Goal: Task Accomplishment & Management: Manage account settings

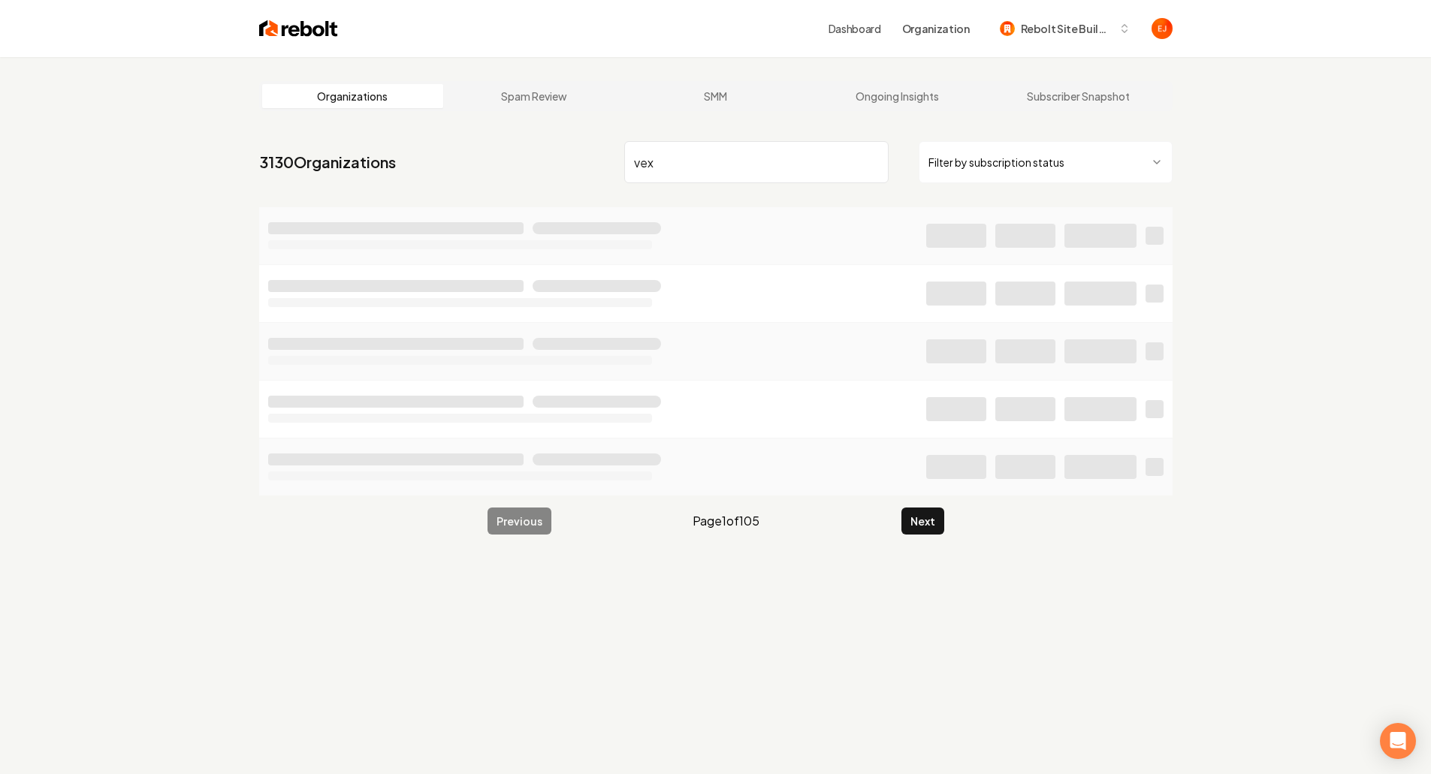
type input "vex"
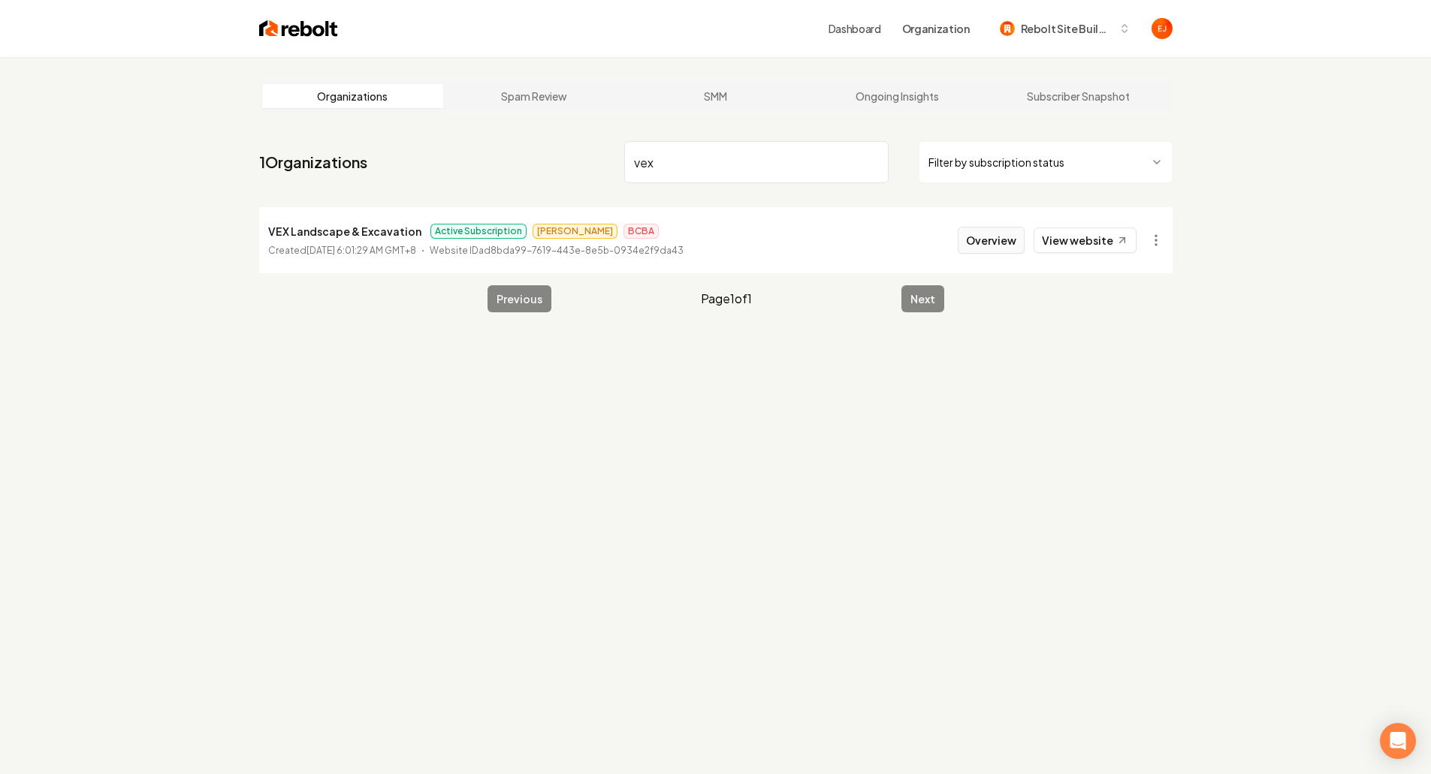
click at [982, 243] on button "Overview" at bounding box center [991, 240] width 67 height 27
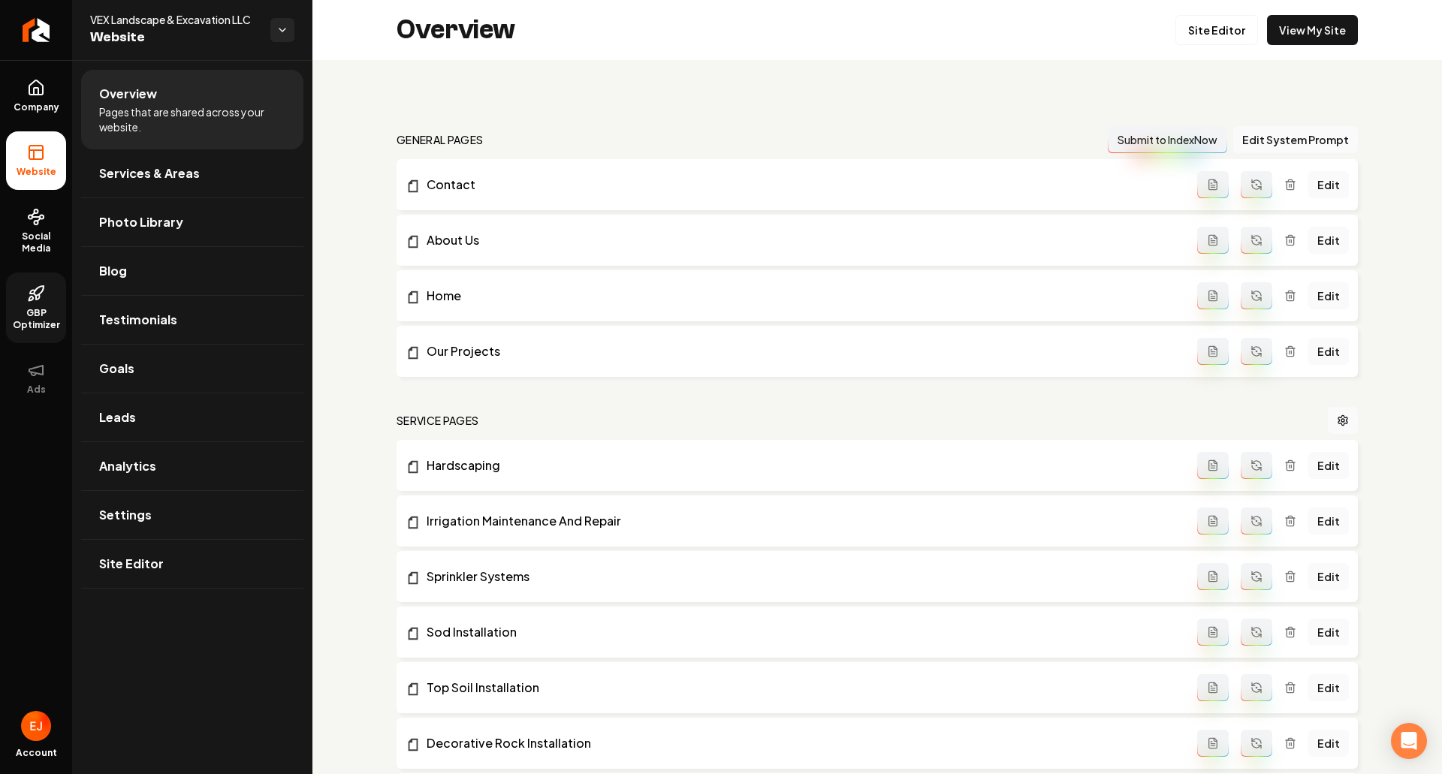
click at [35, 339] on link "GBP Optimizer" at bounding box center [36, 308] width 60 height 71
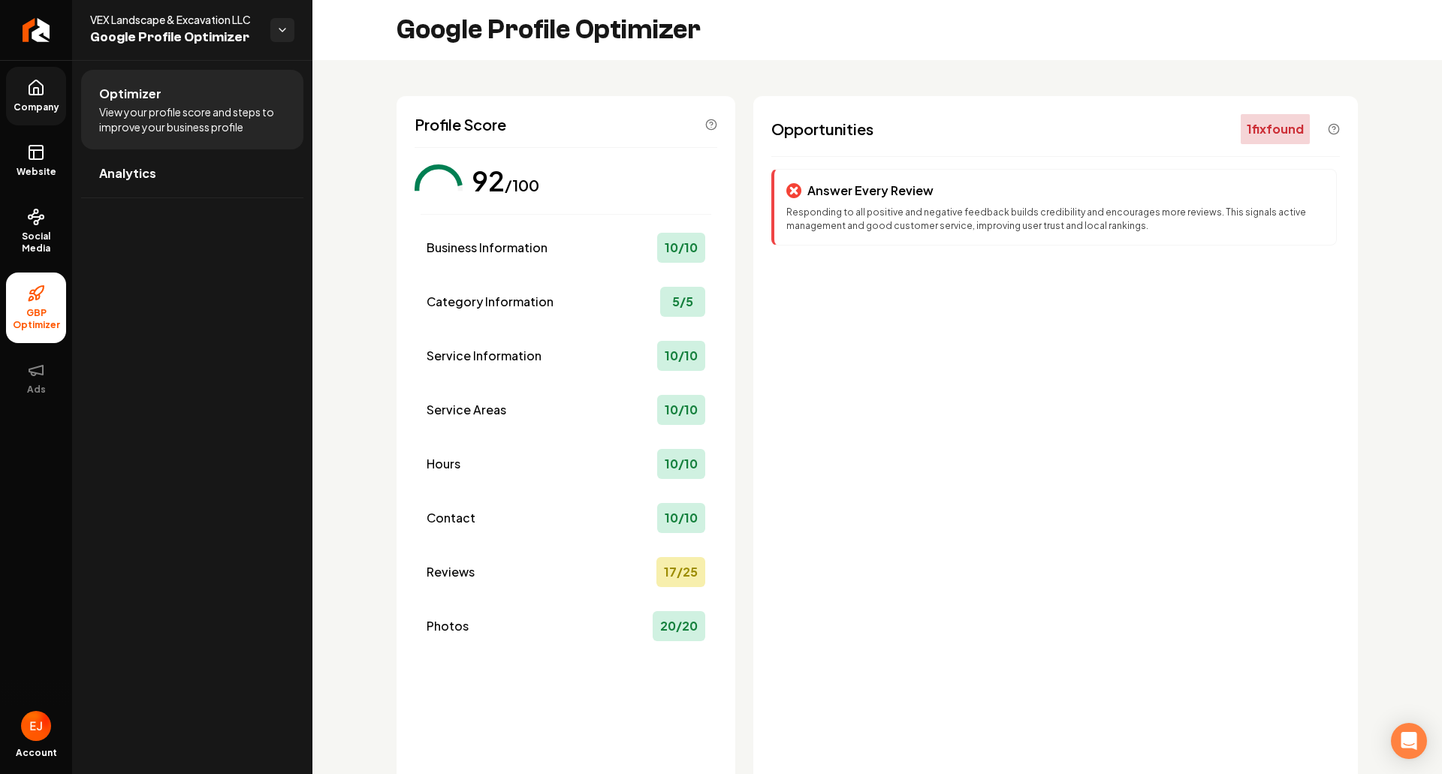
click at [35, 86] on icon at bounding box center [36, 88] width 18 height 18
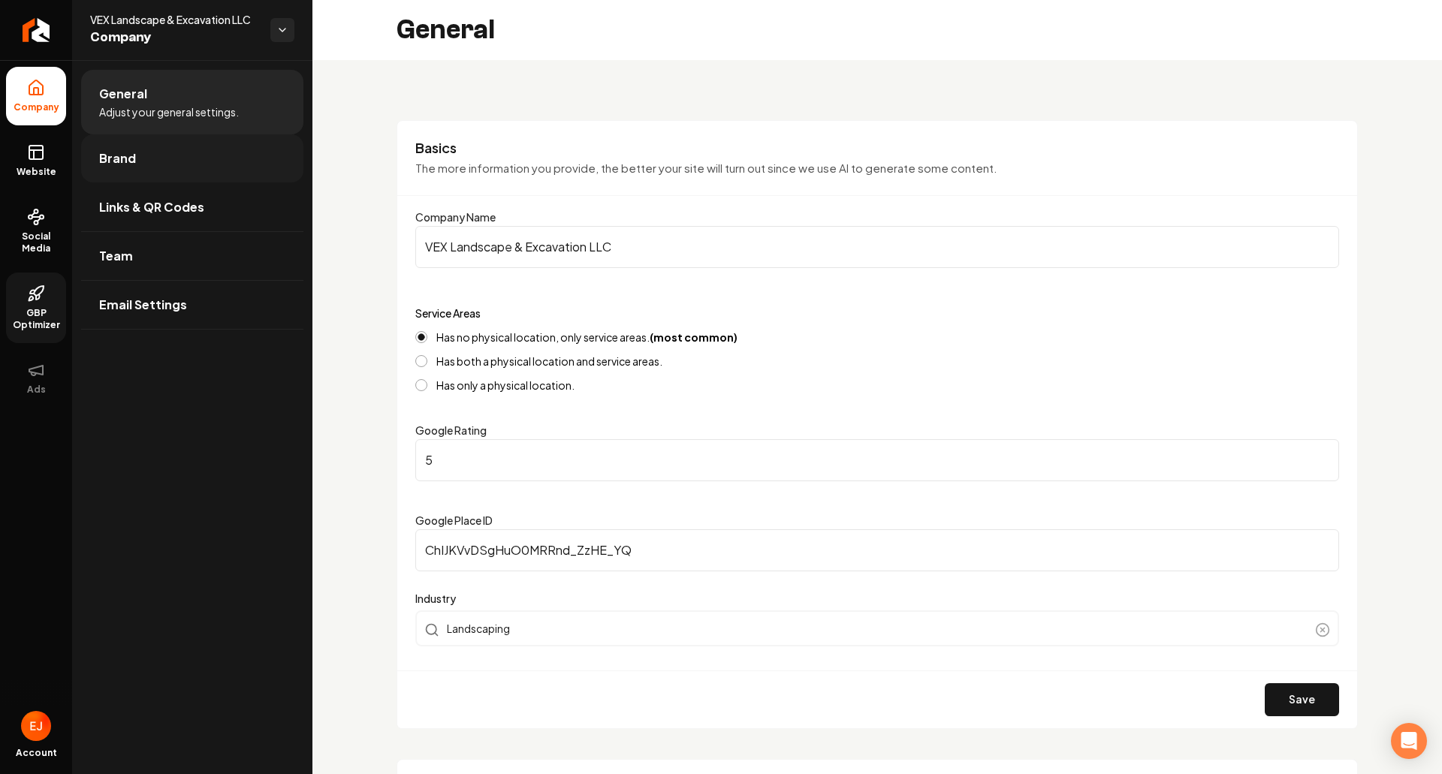
click at [142, 168] on link "Brand" at bounding box center [192, 158] width 222 height 48
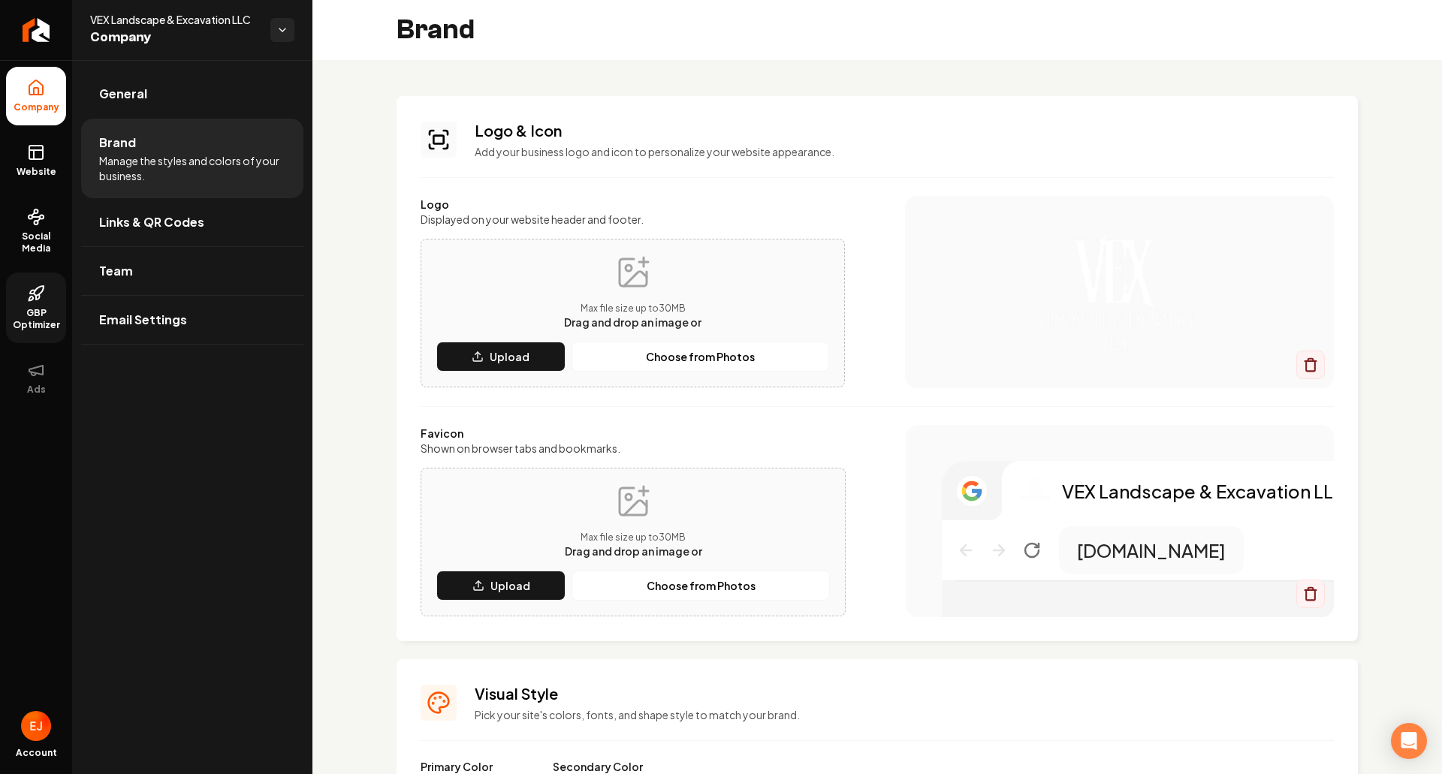
click at [609, 563] on div "Max file size up to 30 MB Drag and drop an image or Upload Choose from Photos" at bounding box center [633, 542] width 394 height 117
click at [533, 584] on button "Upload" at bounding box center [500, 586] width 129 height 30
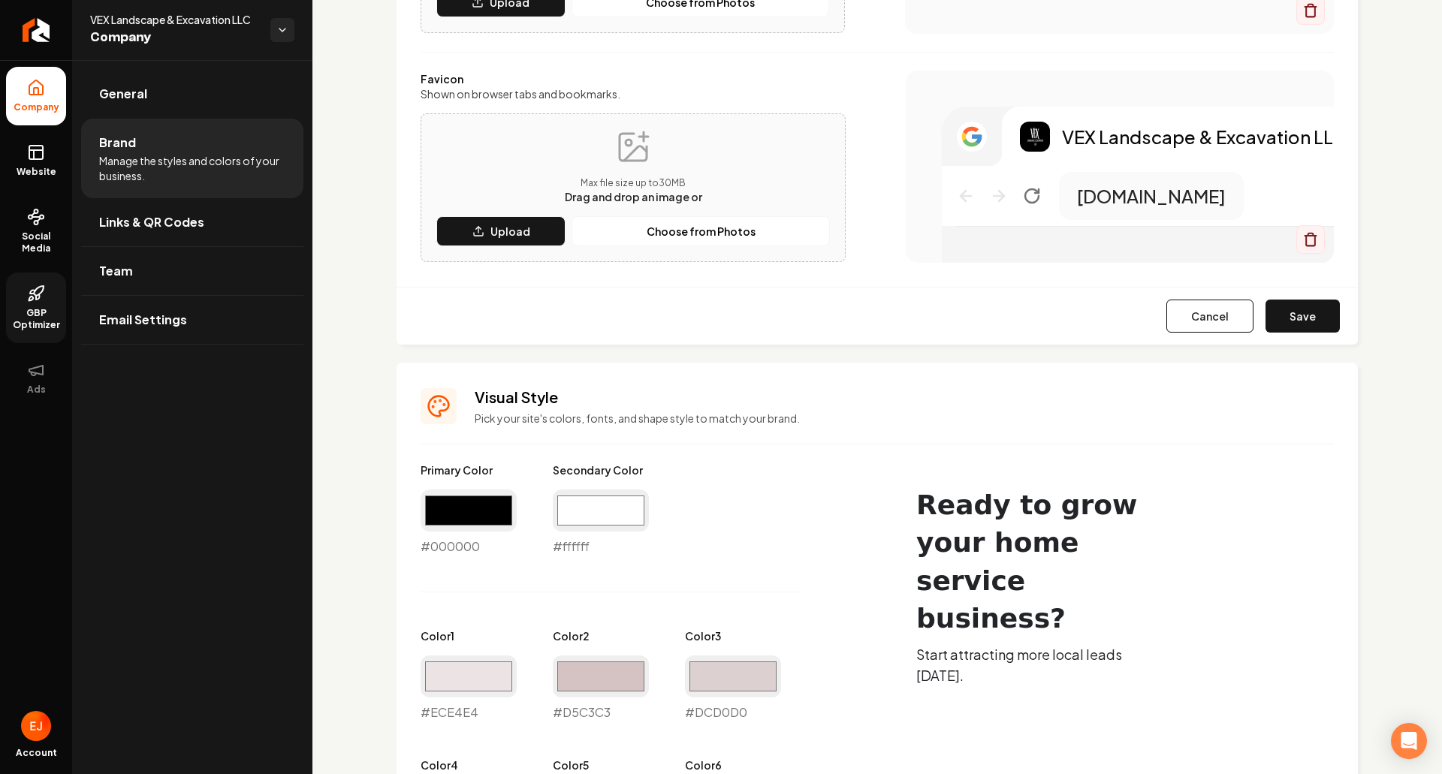
scroll to position [376, 0]
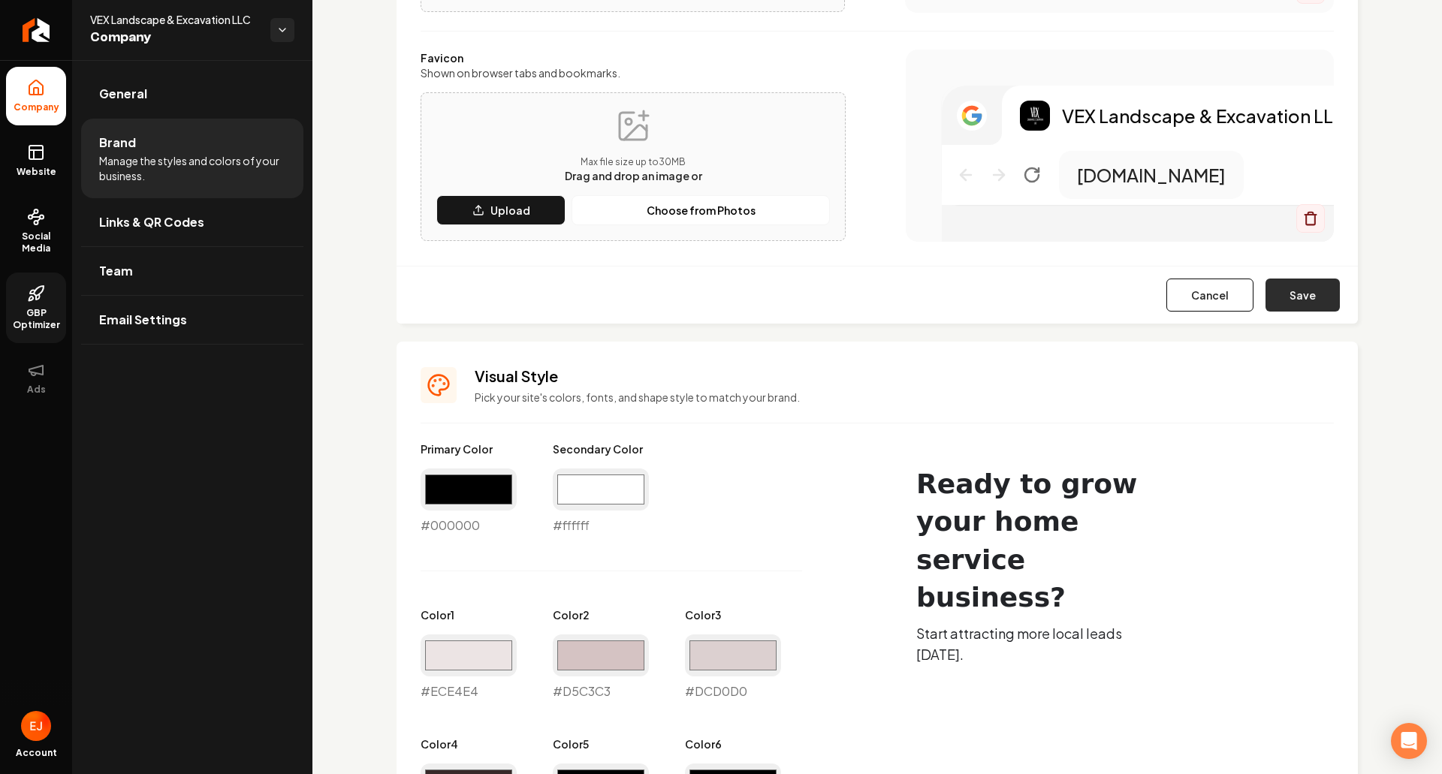
click at [1312, 300] on button "Save" at bounding box center [1303, 295] width 74 height 33
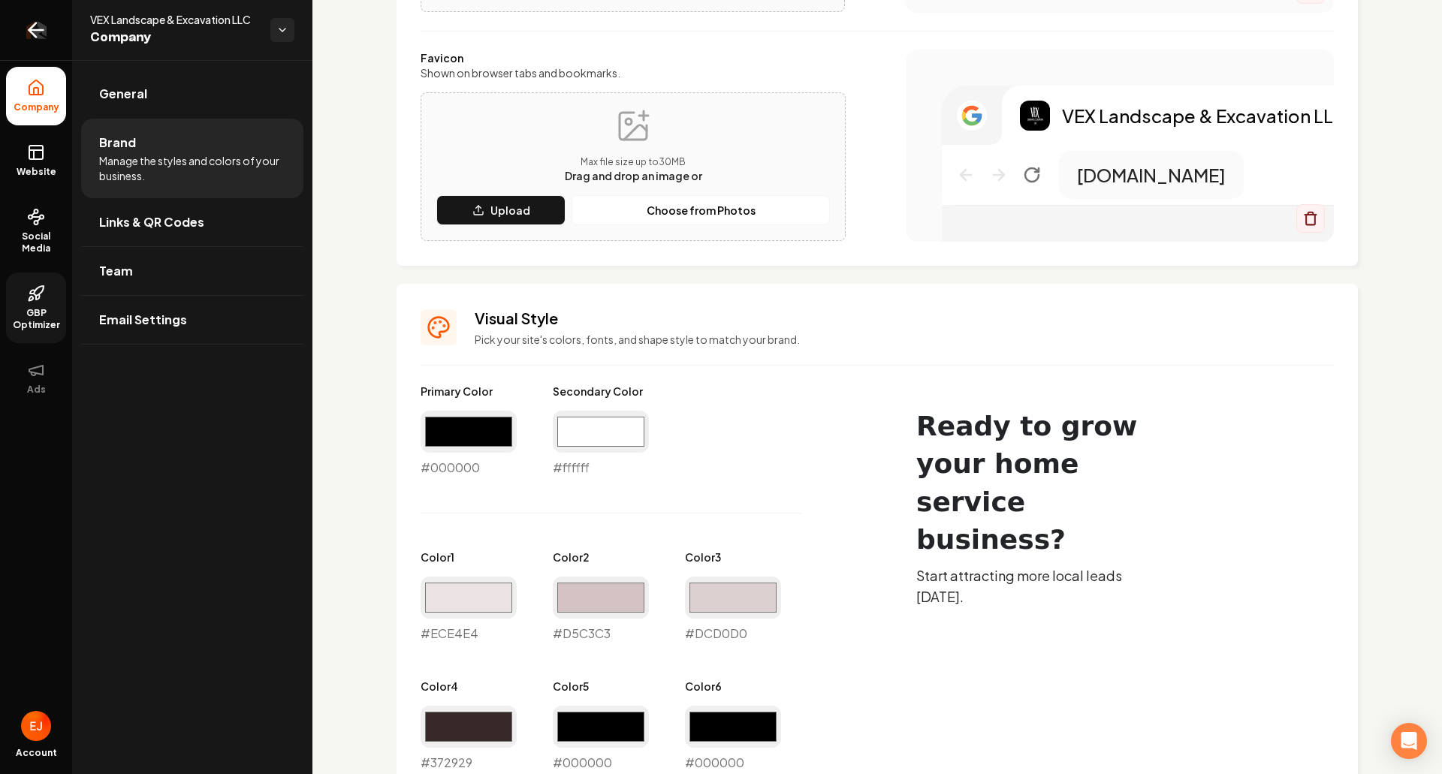
click at [32, 35] on icon "Return to dashboard" at bounding box center [36, 30] width 24 height 24
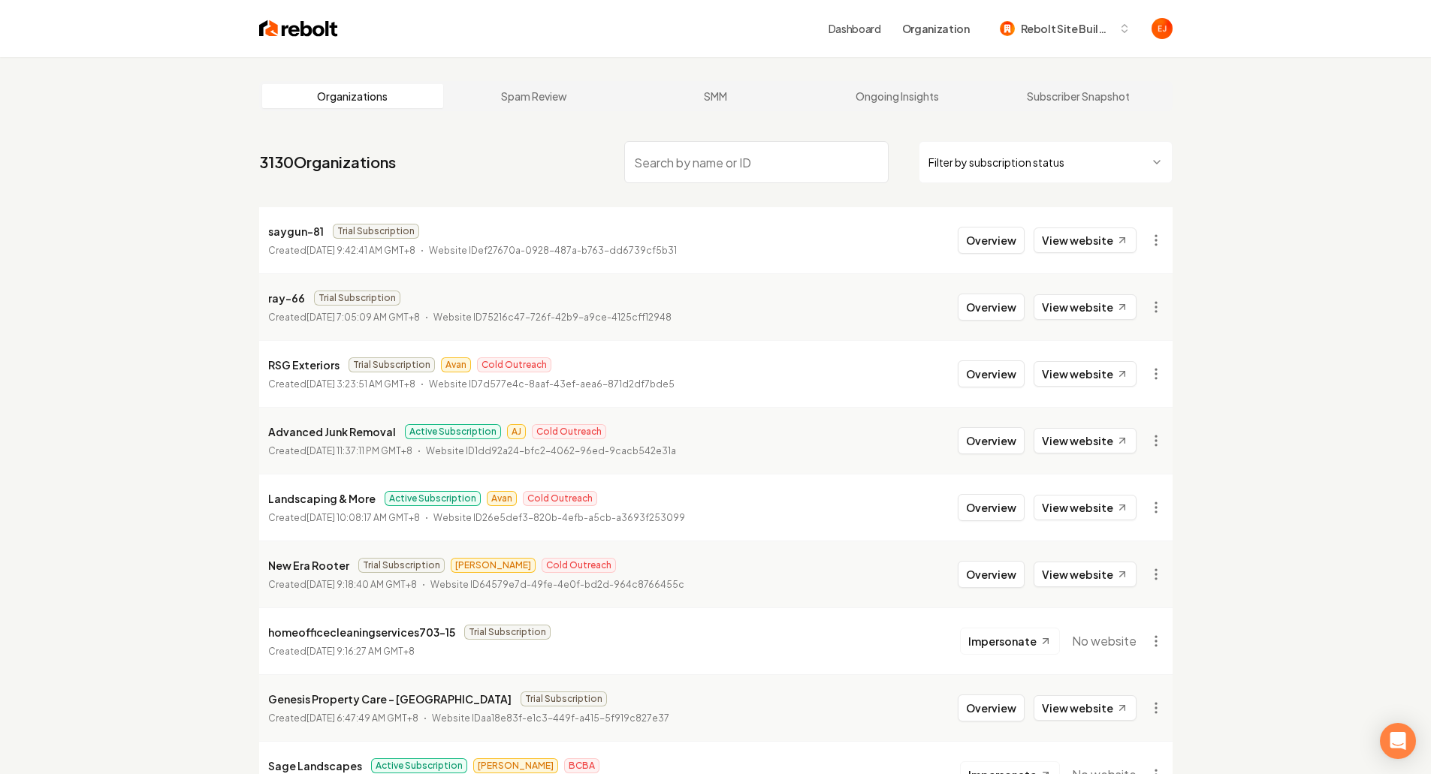
click at [720, 151] on input "search" at bounding box center [756, 162] width 264 height 42
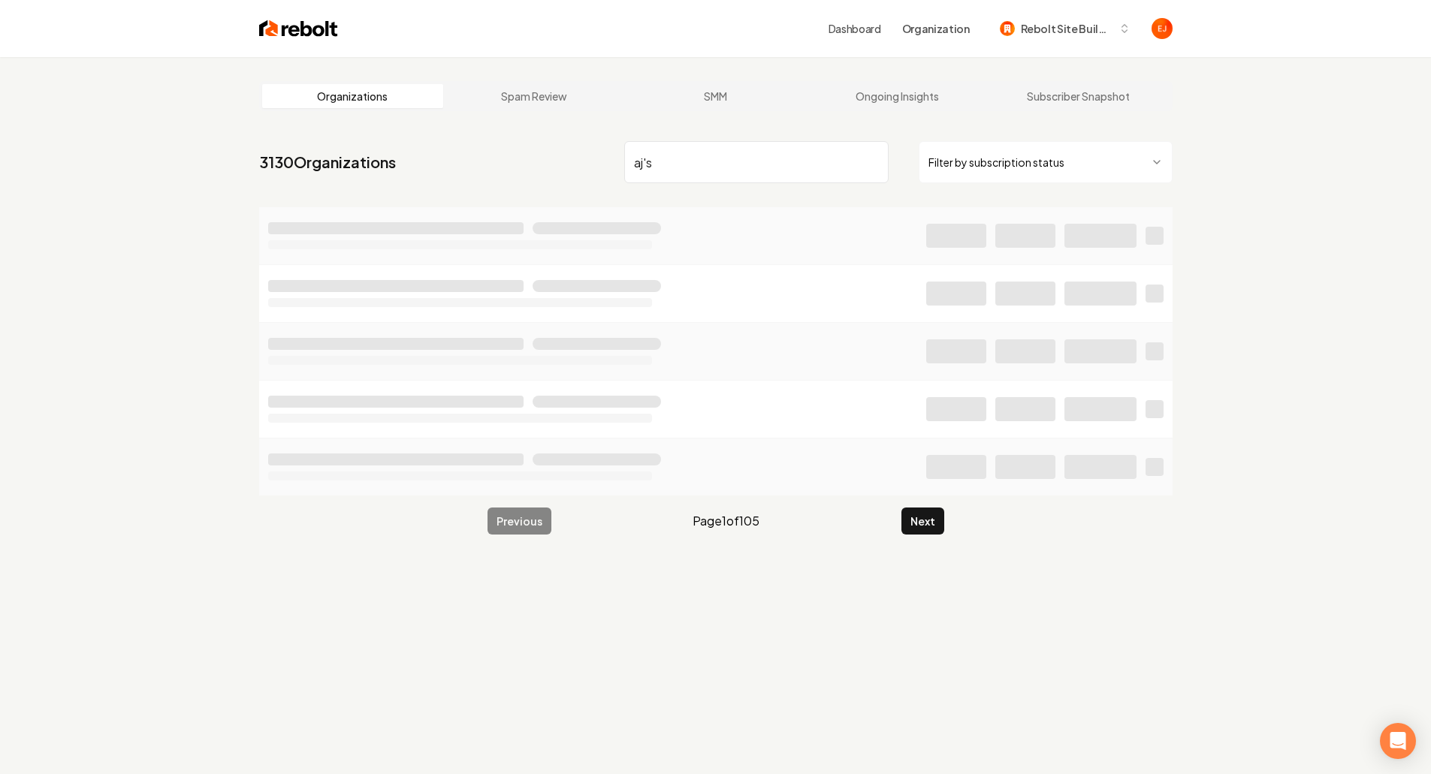
type input "aj's"
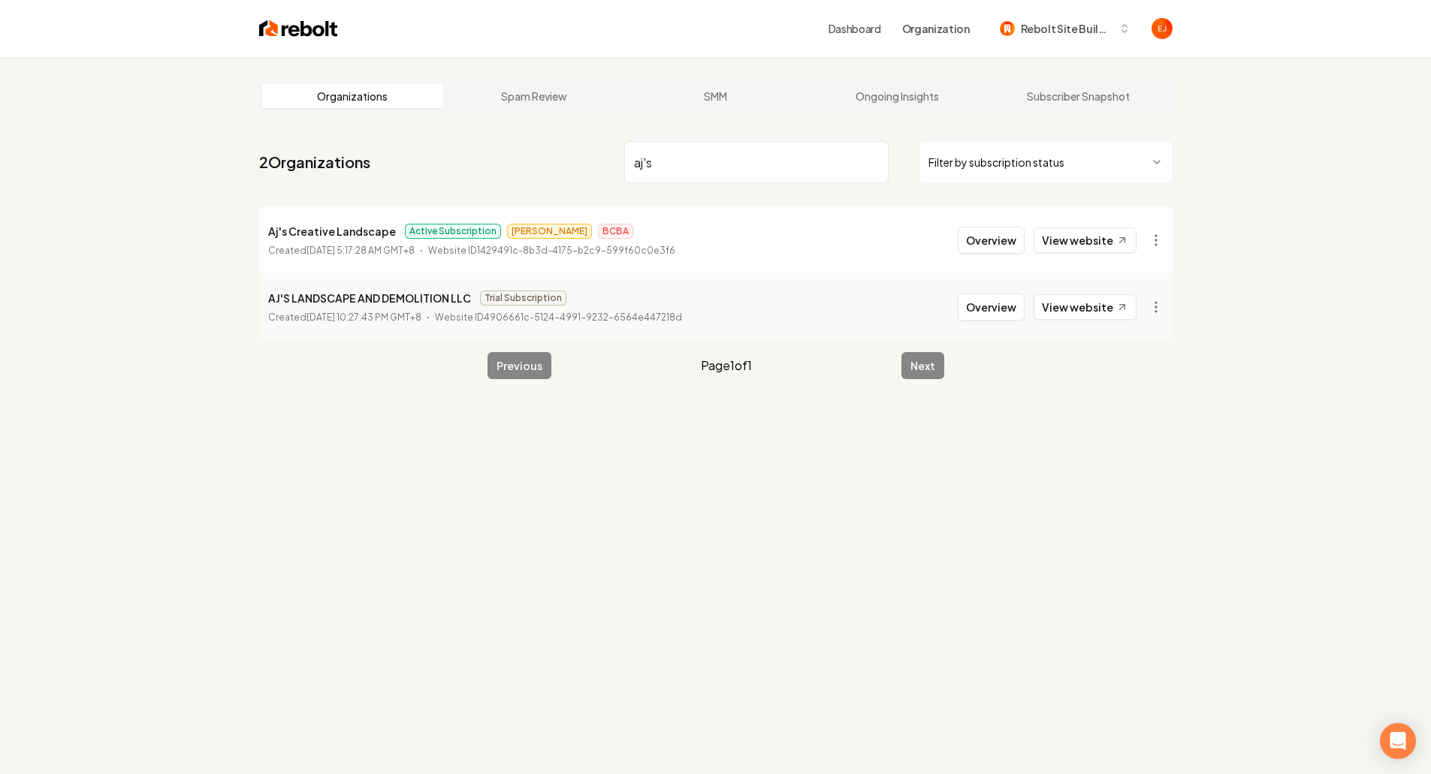
drag, startPoint x: 994, startPoint y: 249, endPoint x: 973, endPoint y: 255, distance: 21.9
click at [994, 249] on button "Overview" at bounding box center [991, 240] width 67 height 27
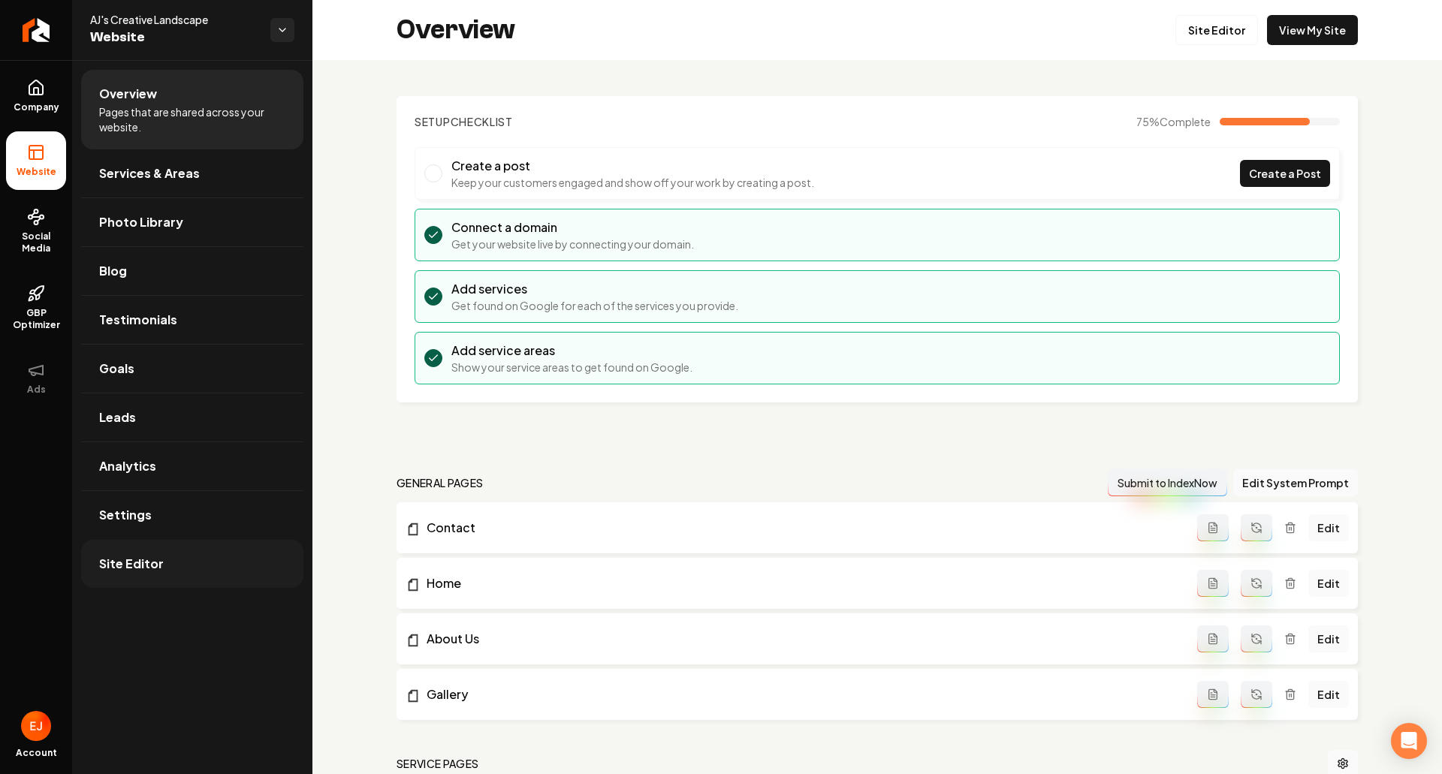
click at [171, 577] on link "Site Editor" at bounding box center [192, 564] width 222 height 48
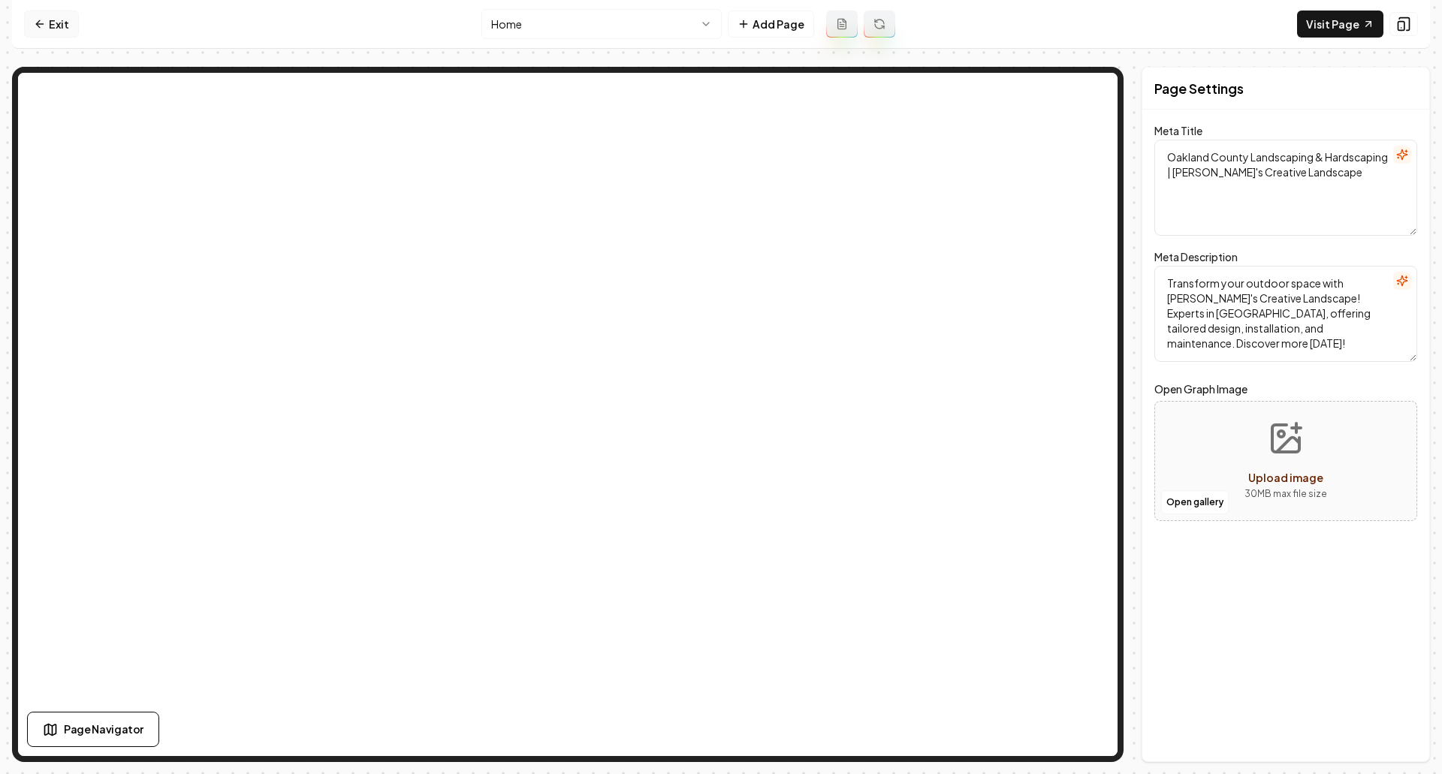
click at [47, 27] on link "Exit" at bounding box center [51, 24] width 55 height 27
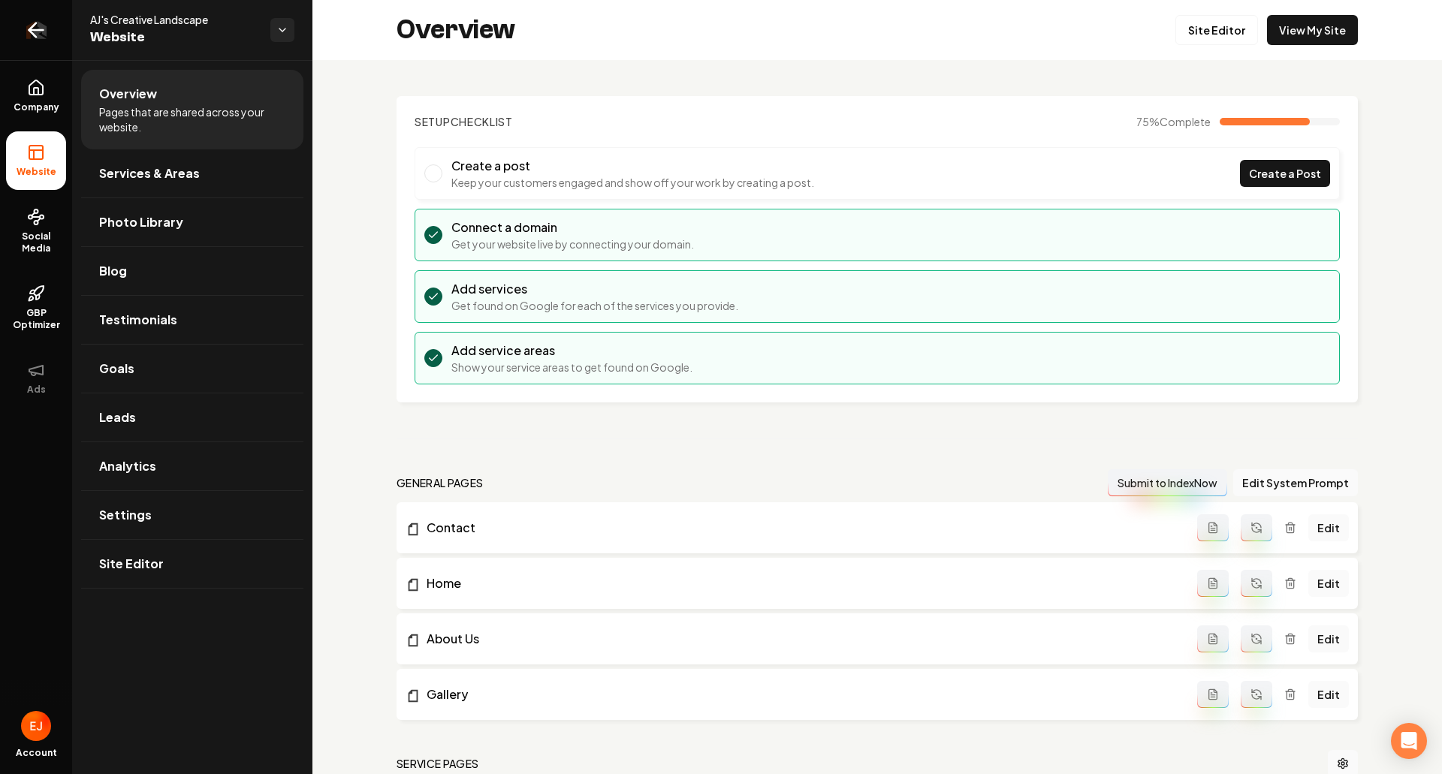
click at [32, 34] on icon "Return to dashboard" at bounding box center [32, 30] width 7 height 14
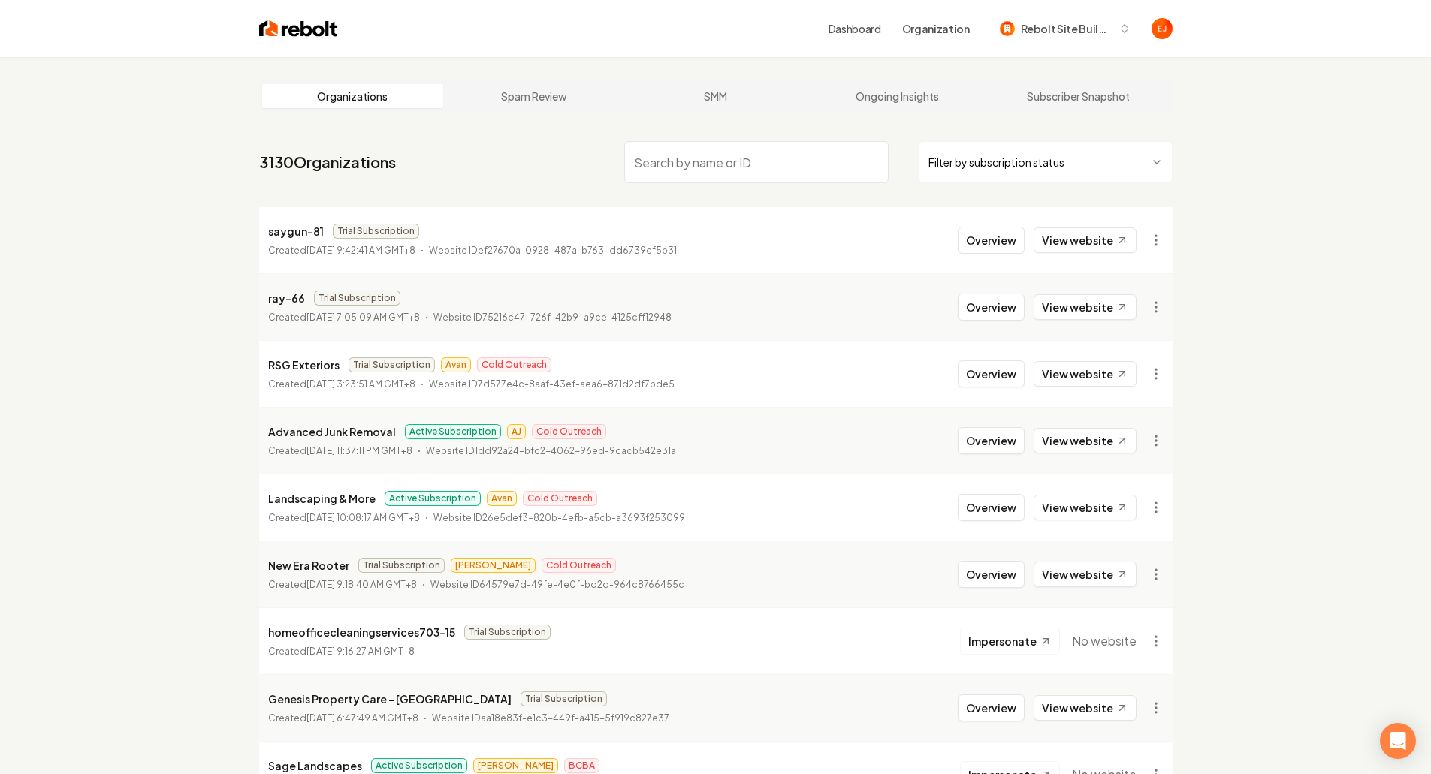
click at [718, 168] on input "search" at bounding box center [756, 162] width 264 height 42
paste input "(972) 890-2370"
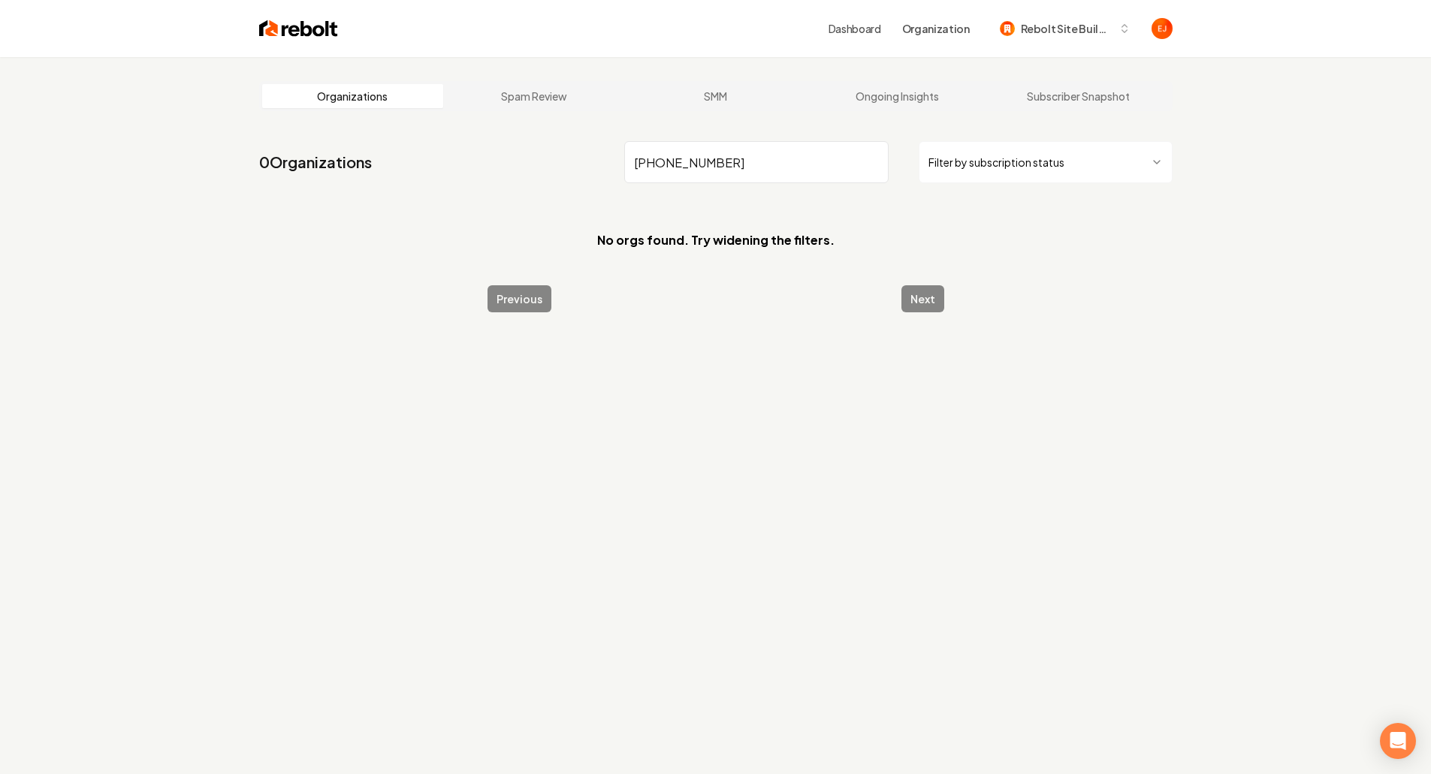
type input "(972) 890-2370"
drag, startPoint x: 753, startPoint y: 164, endPoint x: 568, endPoint y: 155, distance: 185.7
click at [568, 155] on nav "0 Organizations (972) 890-2370 Filter by subscription status" at bounding box center [715, 168] width 913 height 66
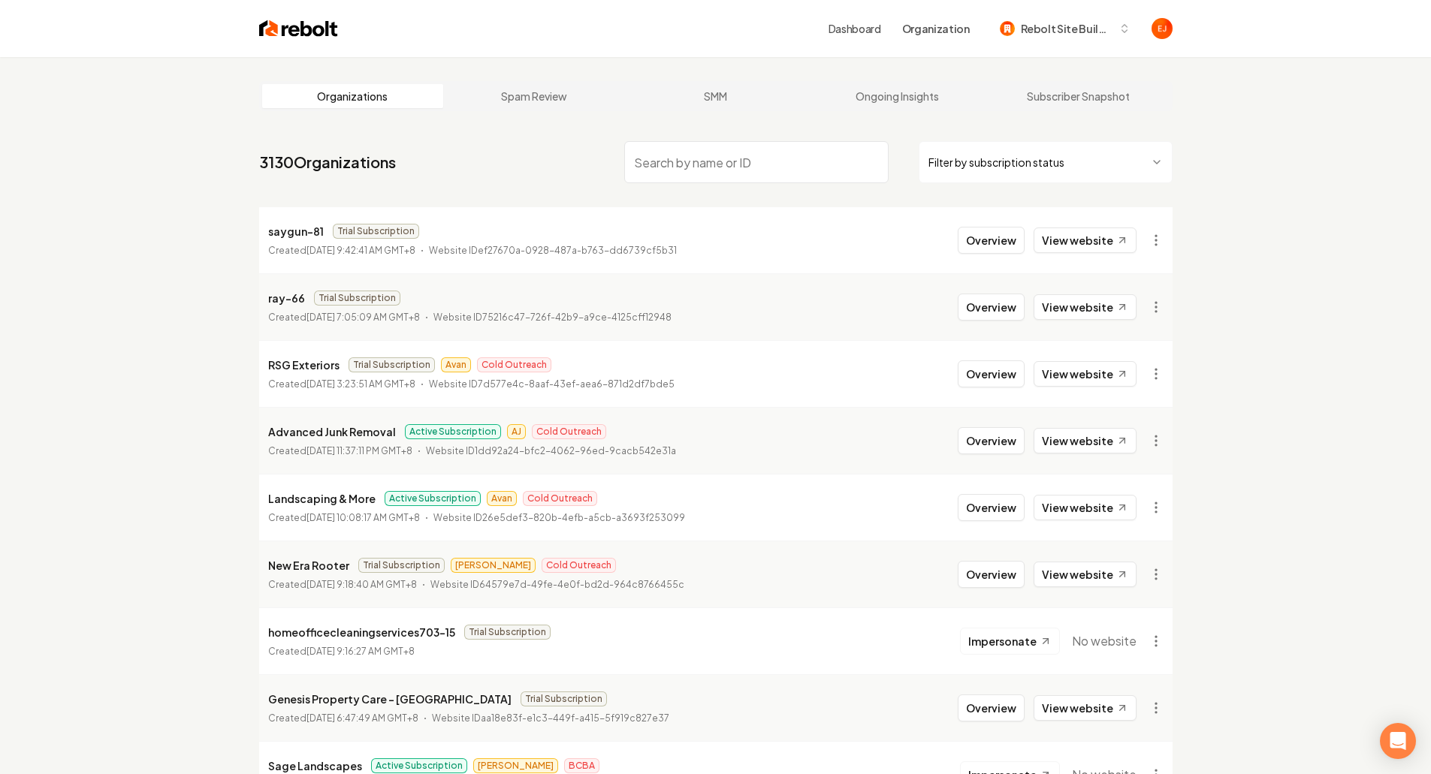
click at [764, 166] on input "search" at bounding box center [756, 162] width 264 height 42
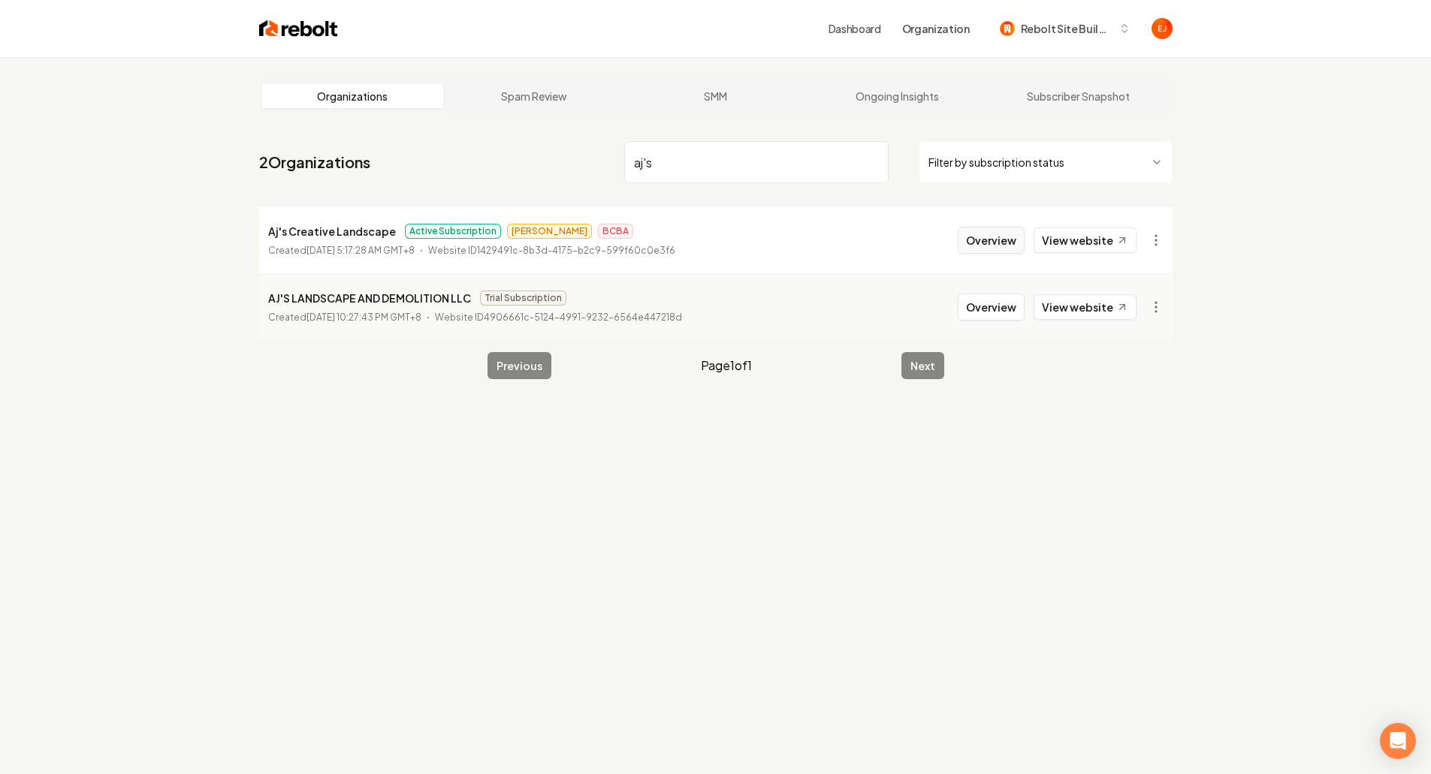
type input "aj's"
click at [969, 251] on button "Overview" at bounding box center [991, 240] width 67 height 27
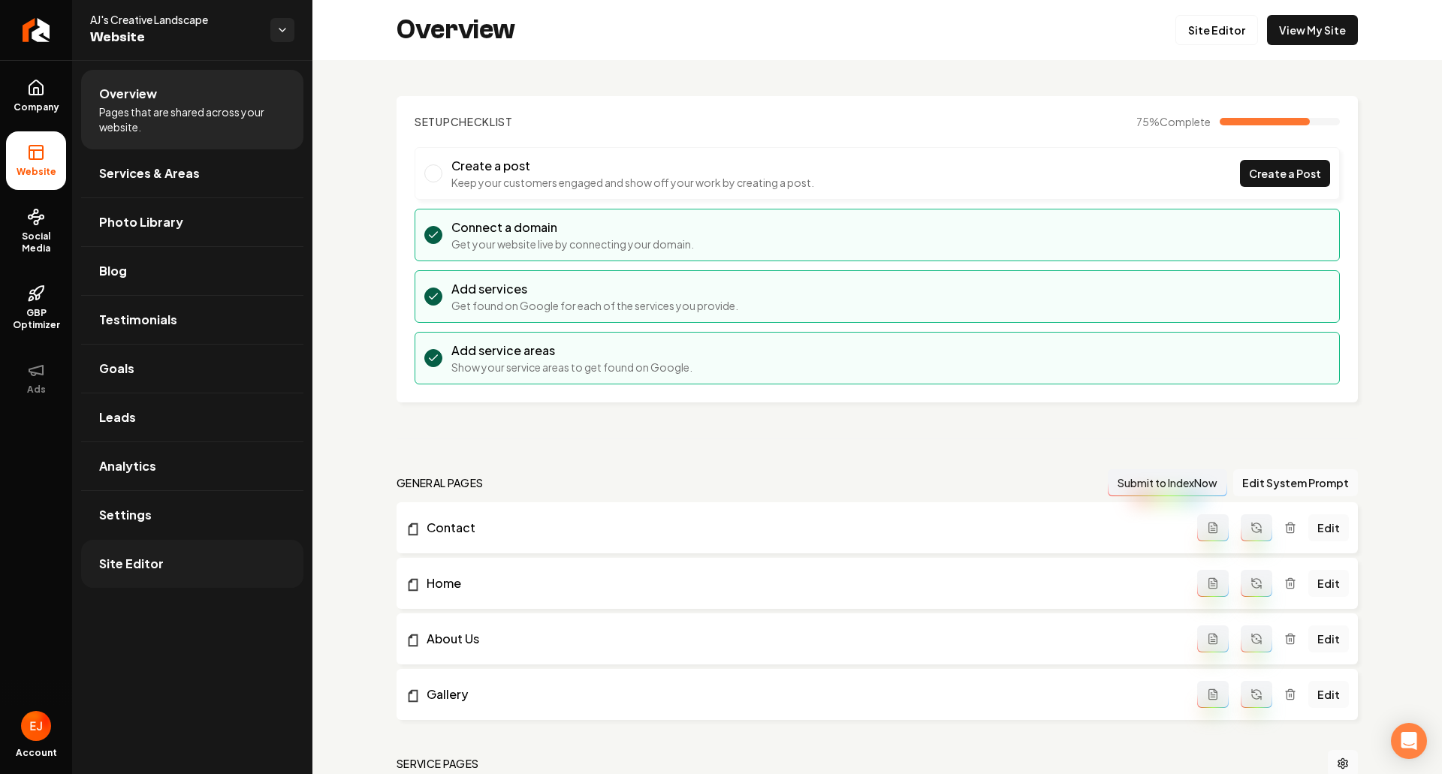
click at [172, 546] on link "Site Editor" at bounding box center [192, 564] width 222 height 48
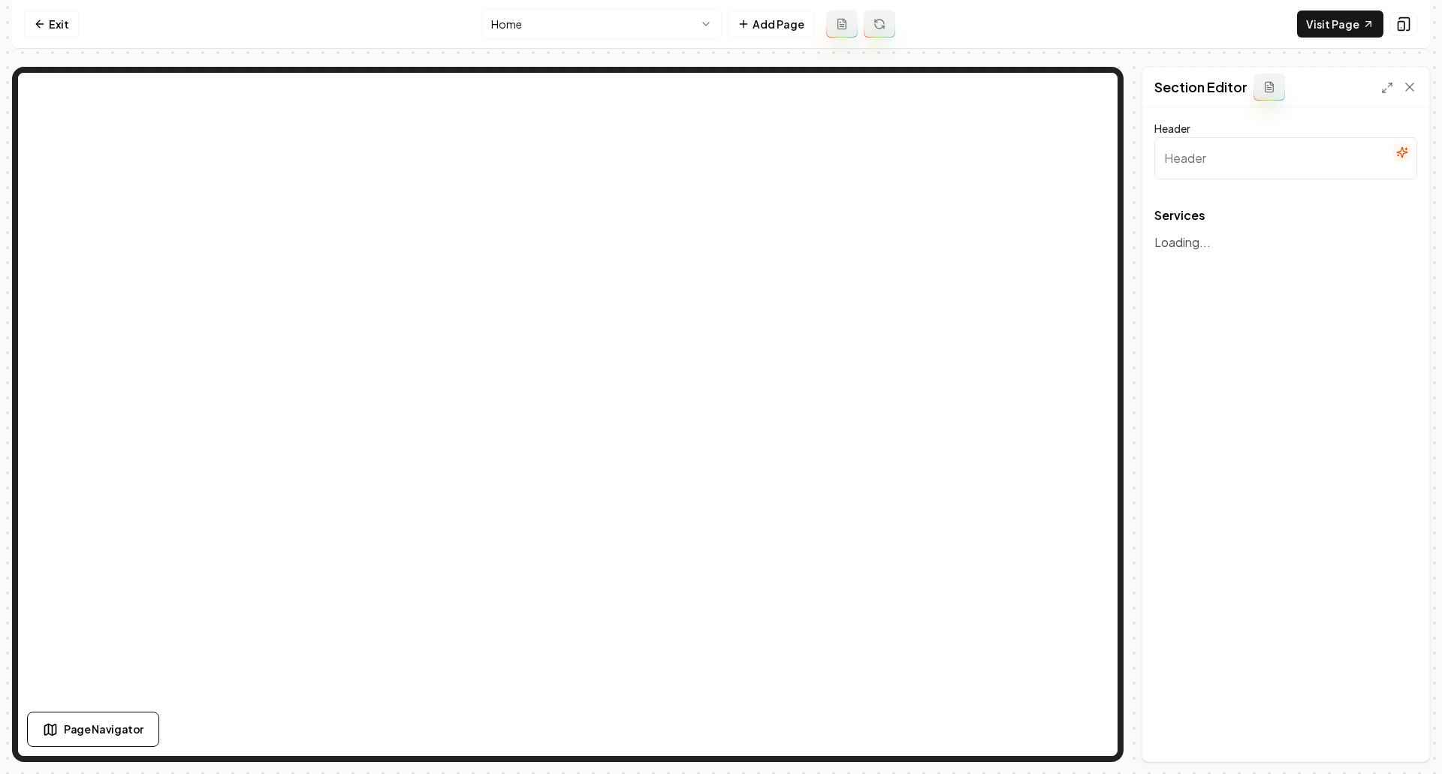
type input "Our Comprehensive Landscaping Services"
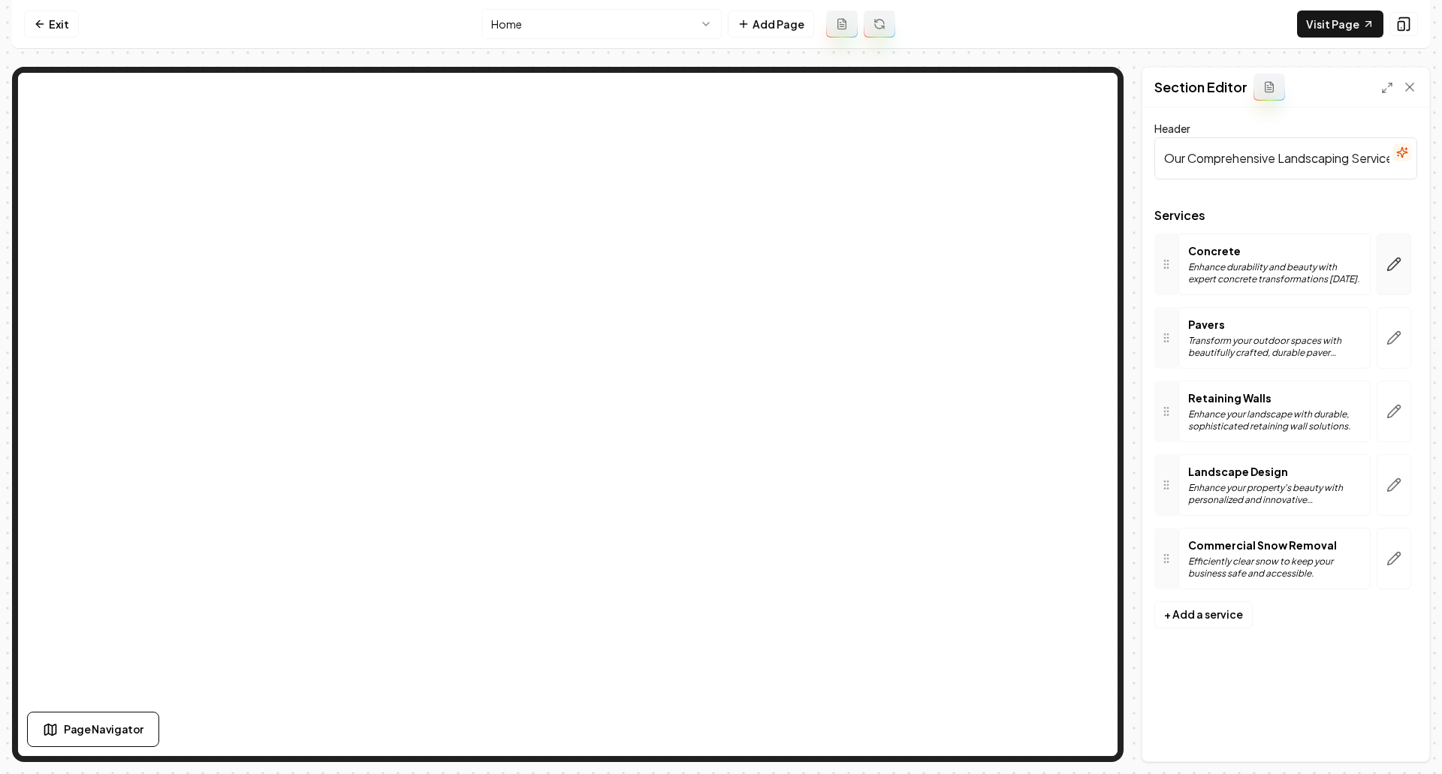
click at [1399, 265] on icon "button" at bounding box center [1394, 264] width 15 height 15
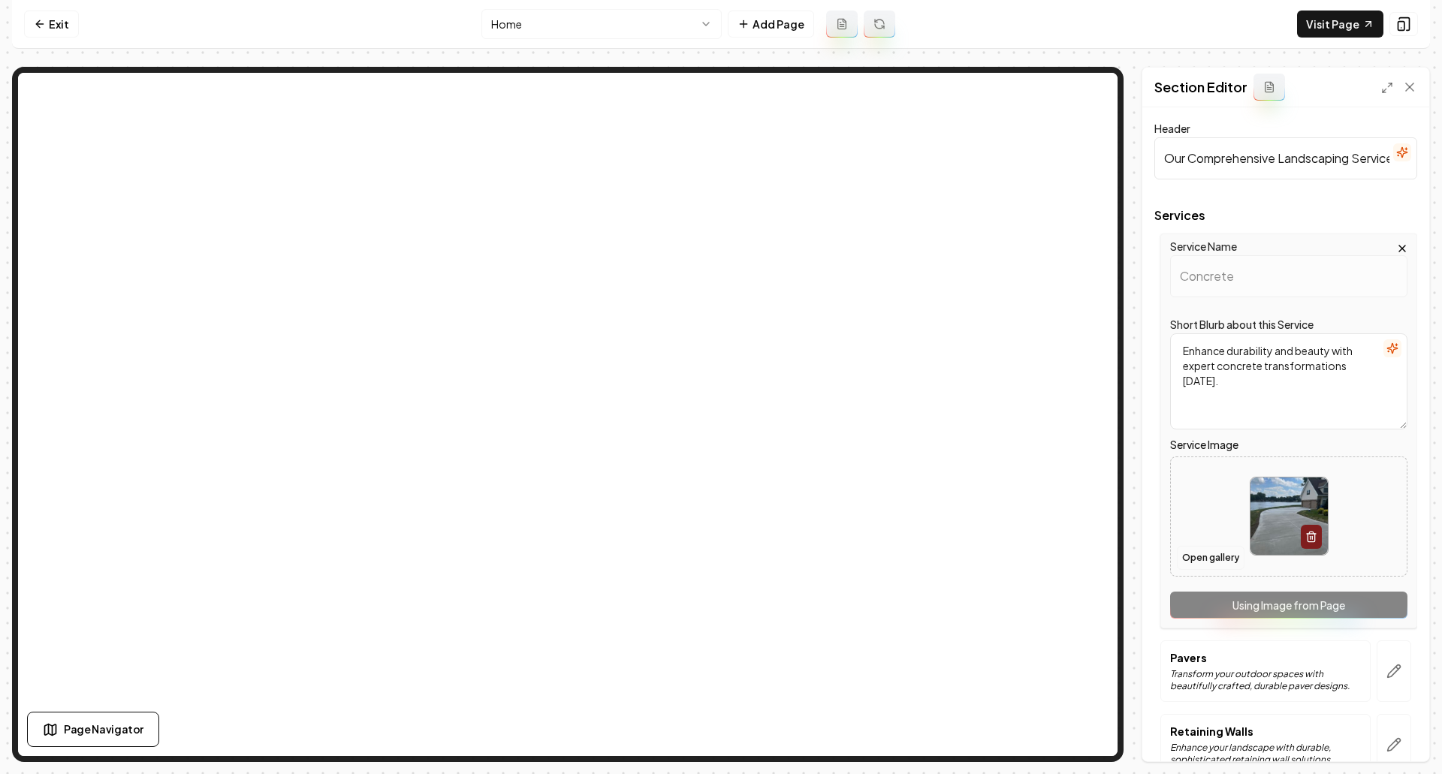
click at [1226, 557] on button "Open gallery" at bounding box center [1211, 558] width 68 height 24
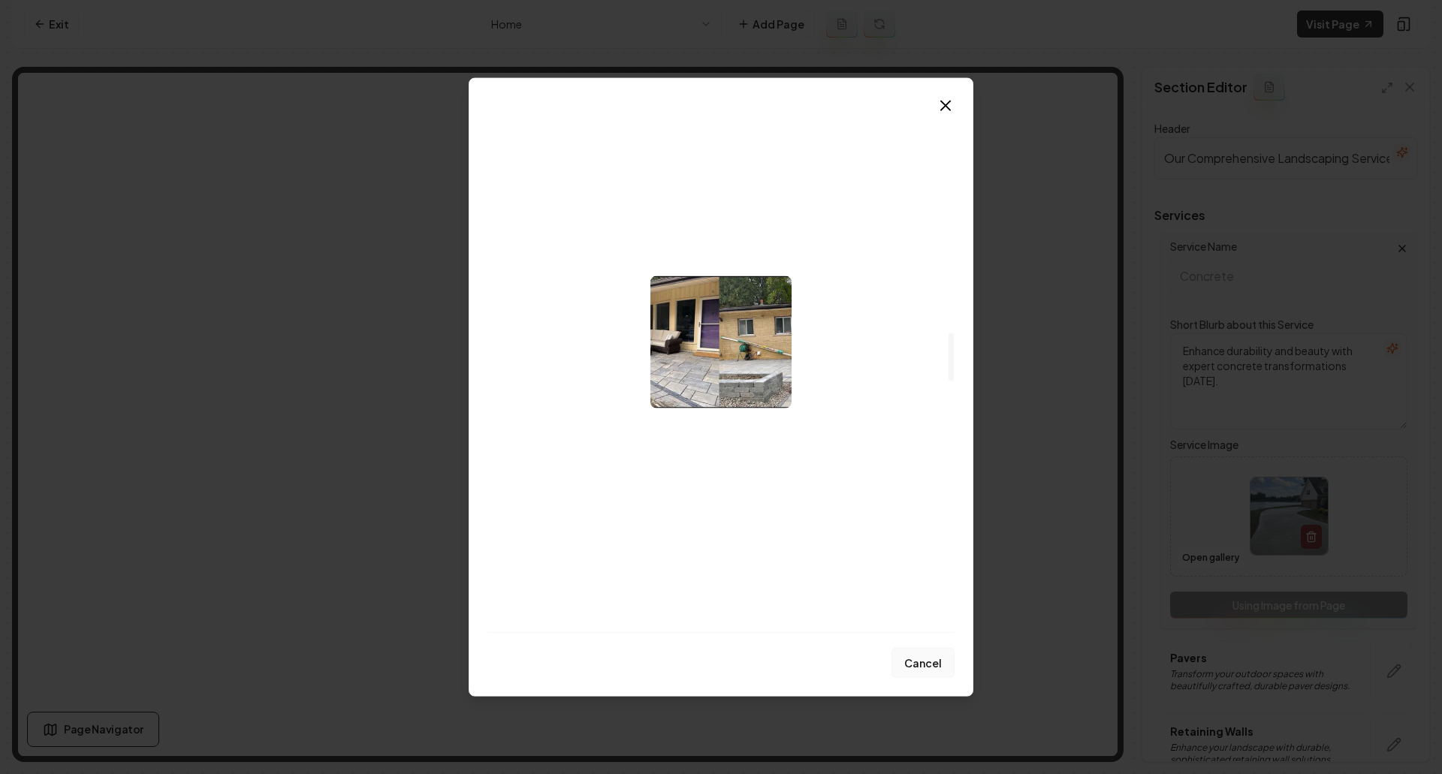
scroll to position [2479, 0]
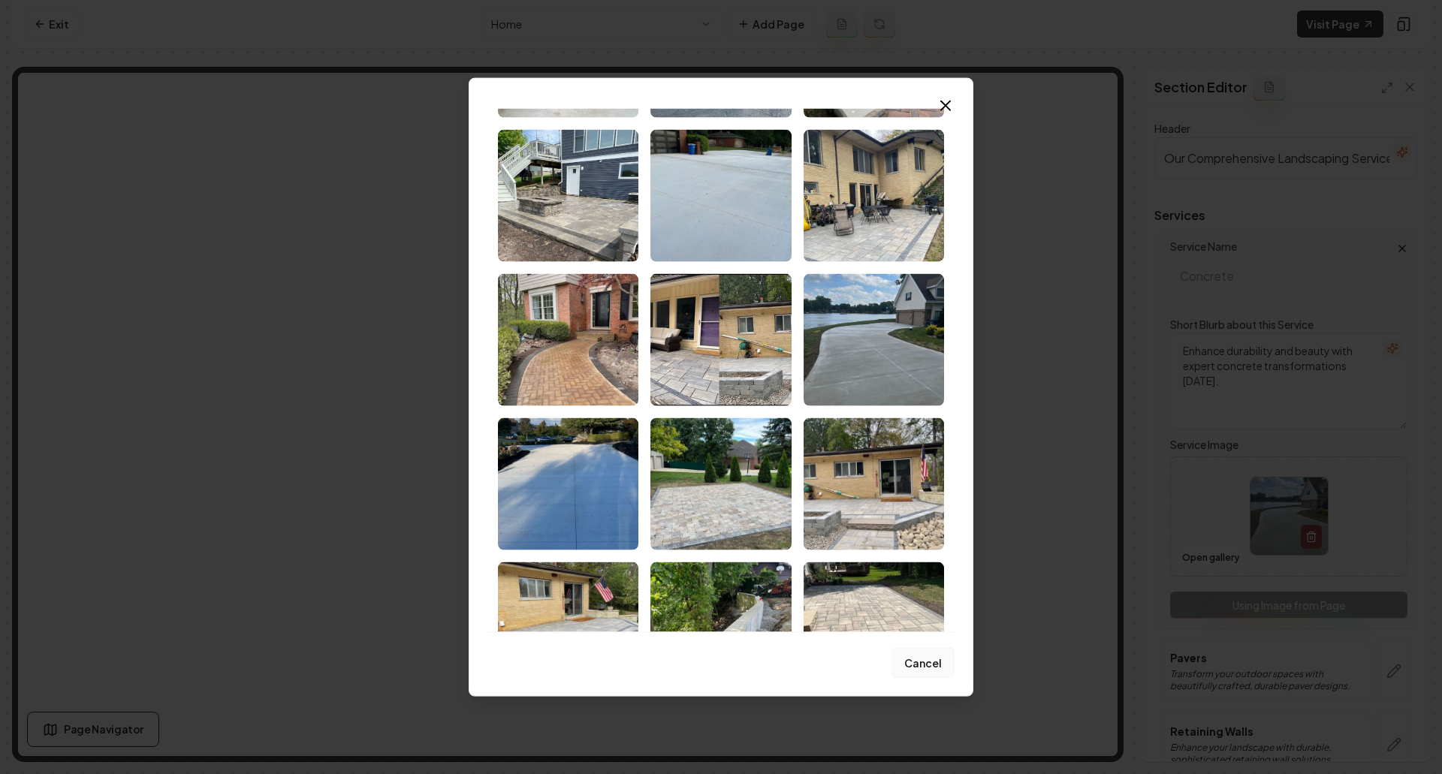
click at [934, 671] on button "Cancel" at bounding box center [923, 663] width 63 height 30
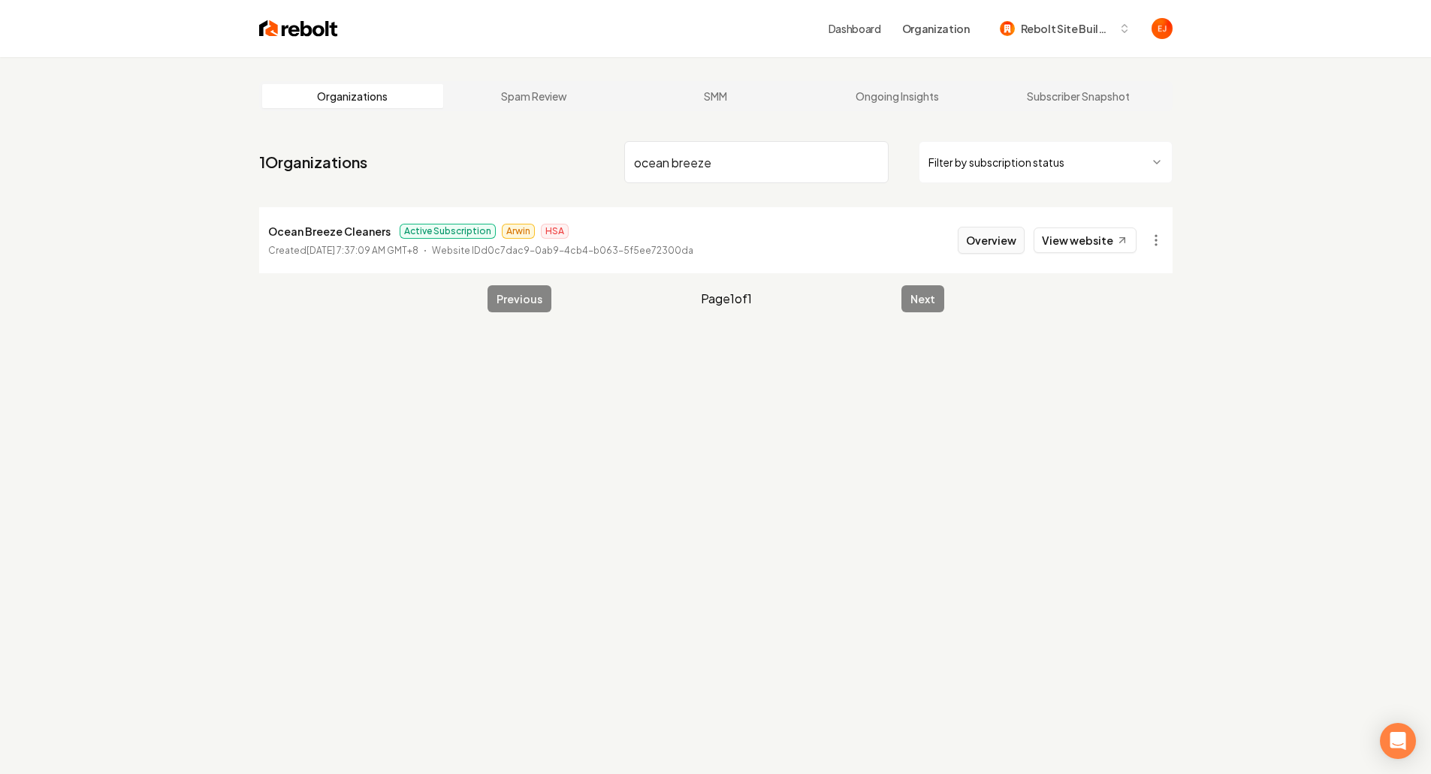
type input "ocean breeze"
click at [1013, 247] on button "Overview" at bounding box center [991, 240] width 67 height 27
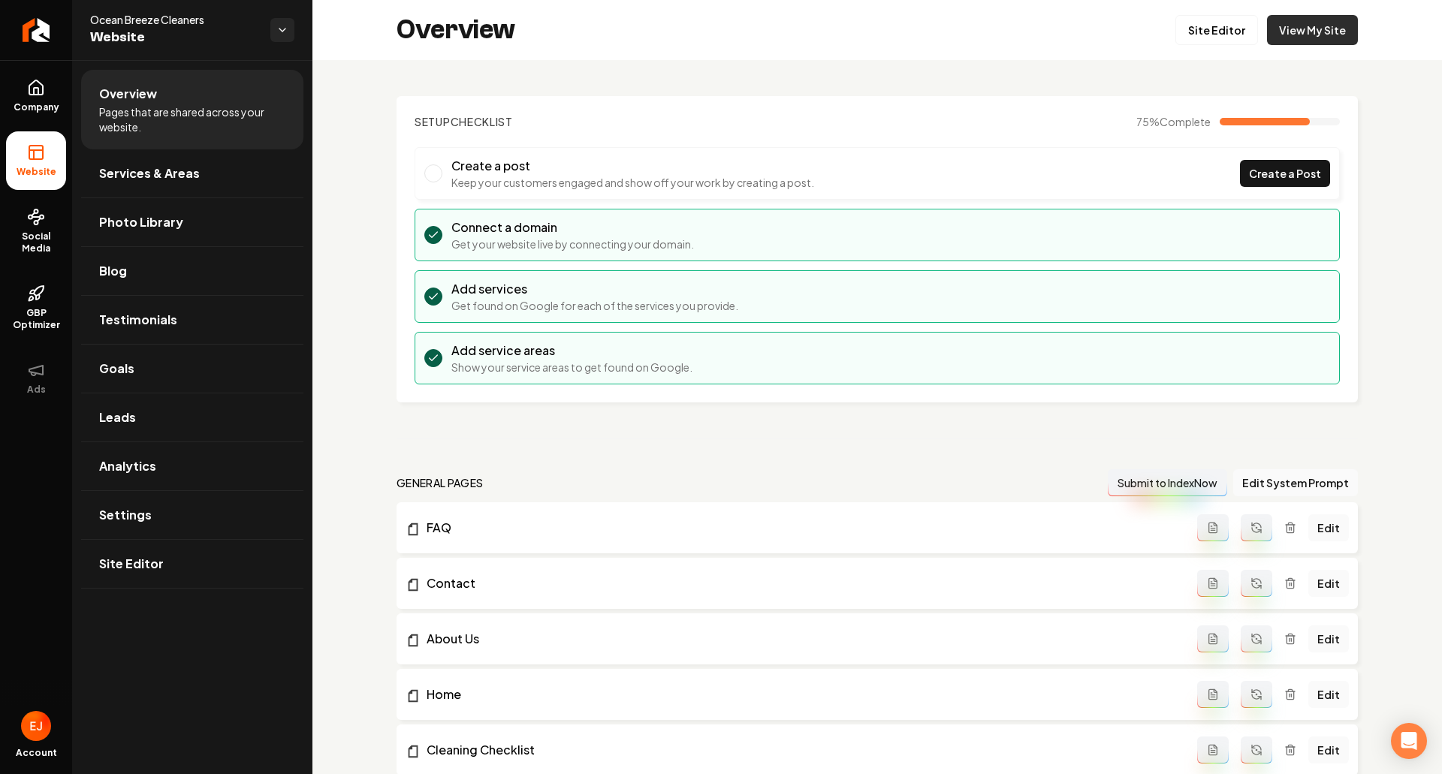
click at [1288, 24] on link "View My Site" at bounding box center [1312, 30] width 91 height 30
click at [140, 560] on span "Site Editor" at bounding box center [131, 564] width 65 height 18
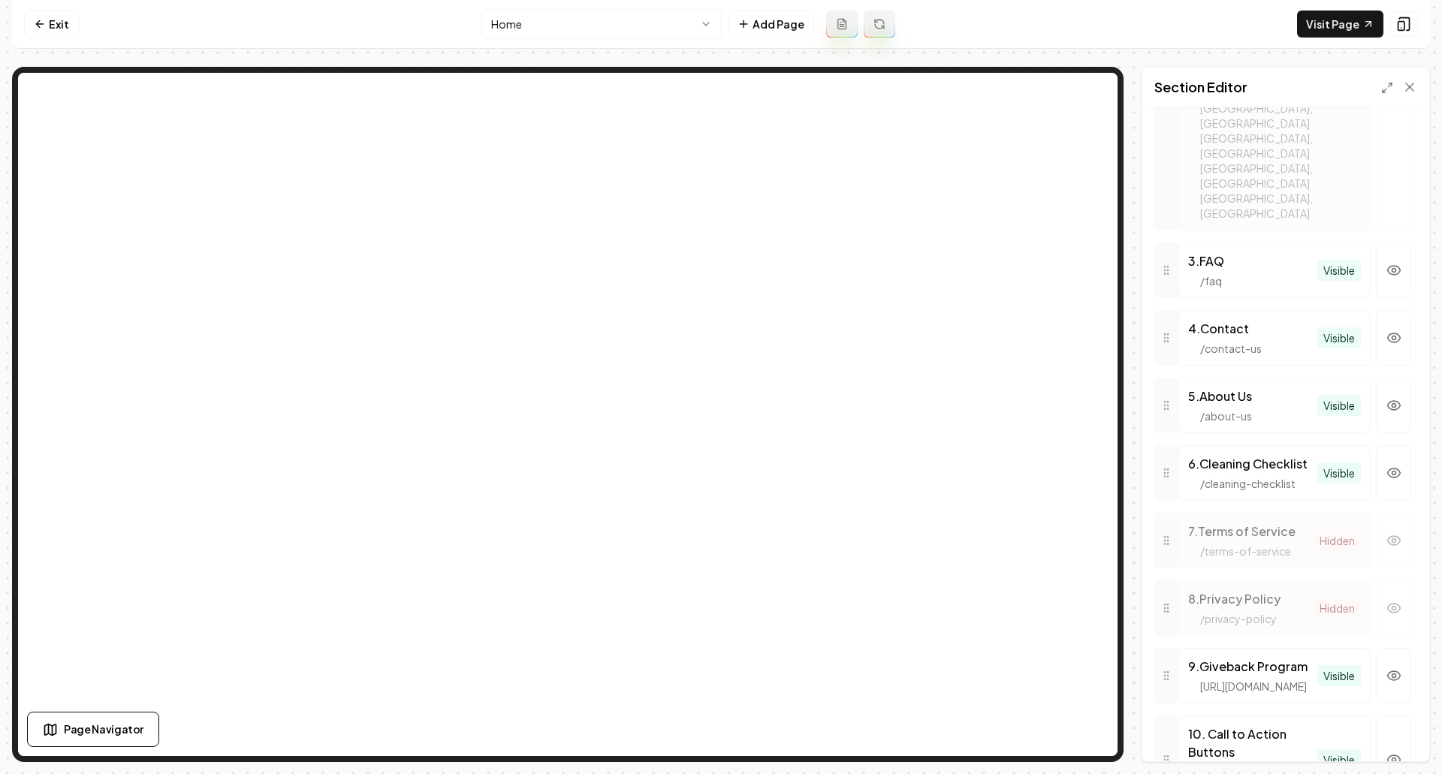
scroll to position [881, 0]
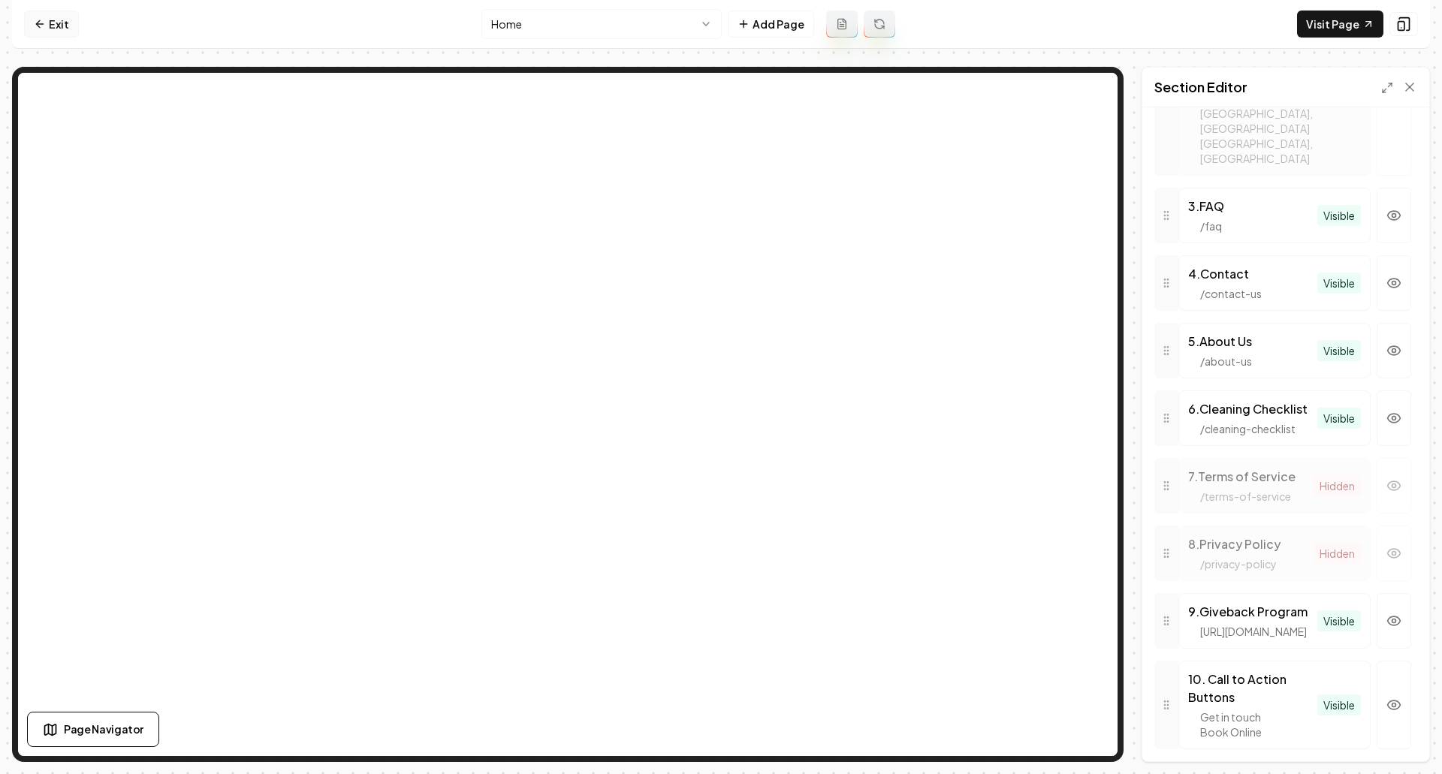
click at [53, 23] on link "Exit" at bounding box center [51, 24] width 55 height 27
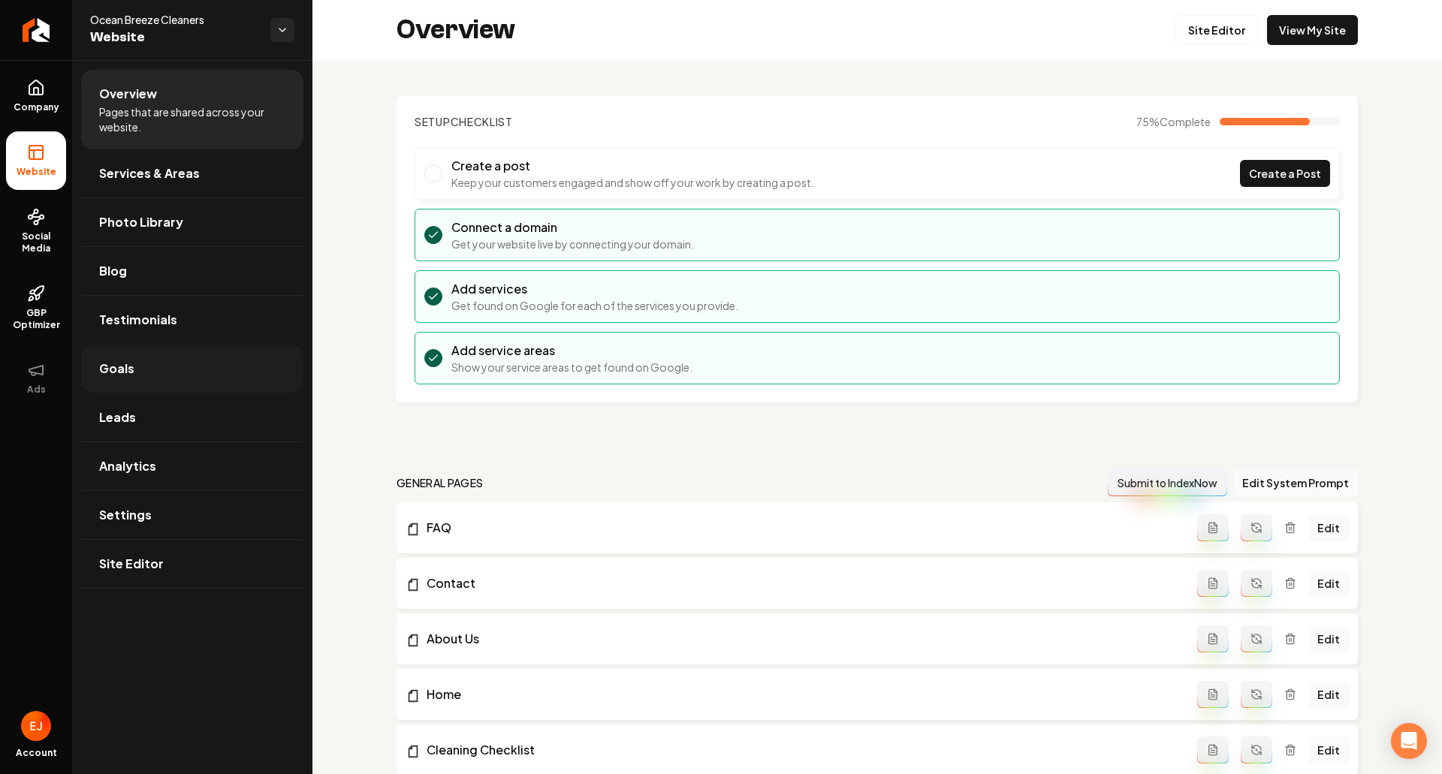
click at [149, 385] on link "Goals" at bounding box center [192, 369] width 222 height 48
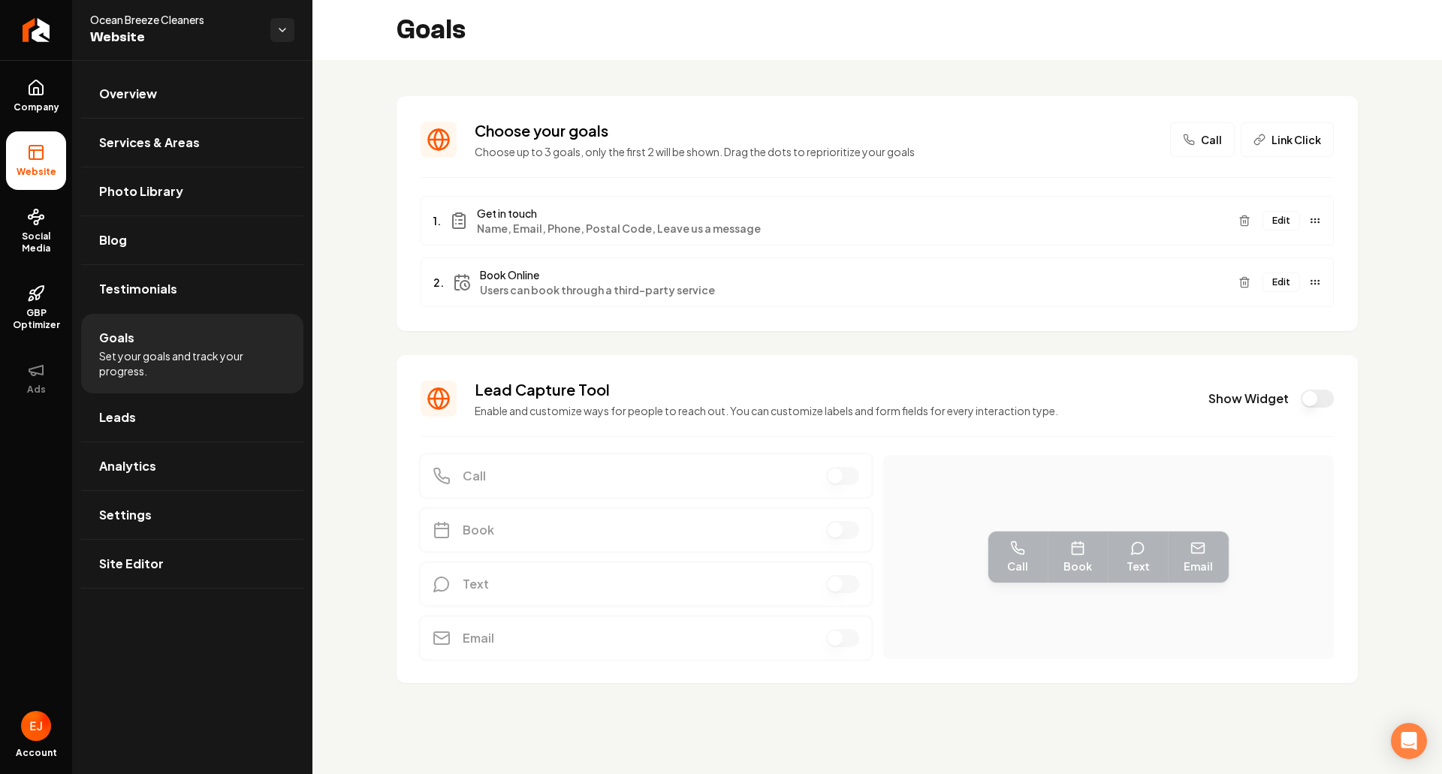
click at [1280, 279] on button "Edit" at bounding box center [1282, 283] width 38 height 20
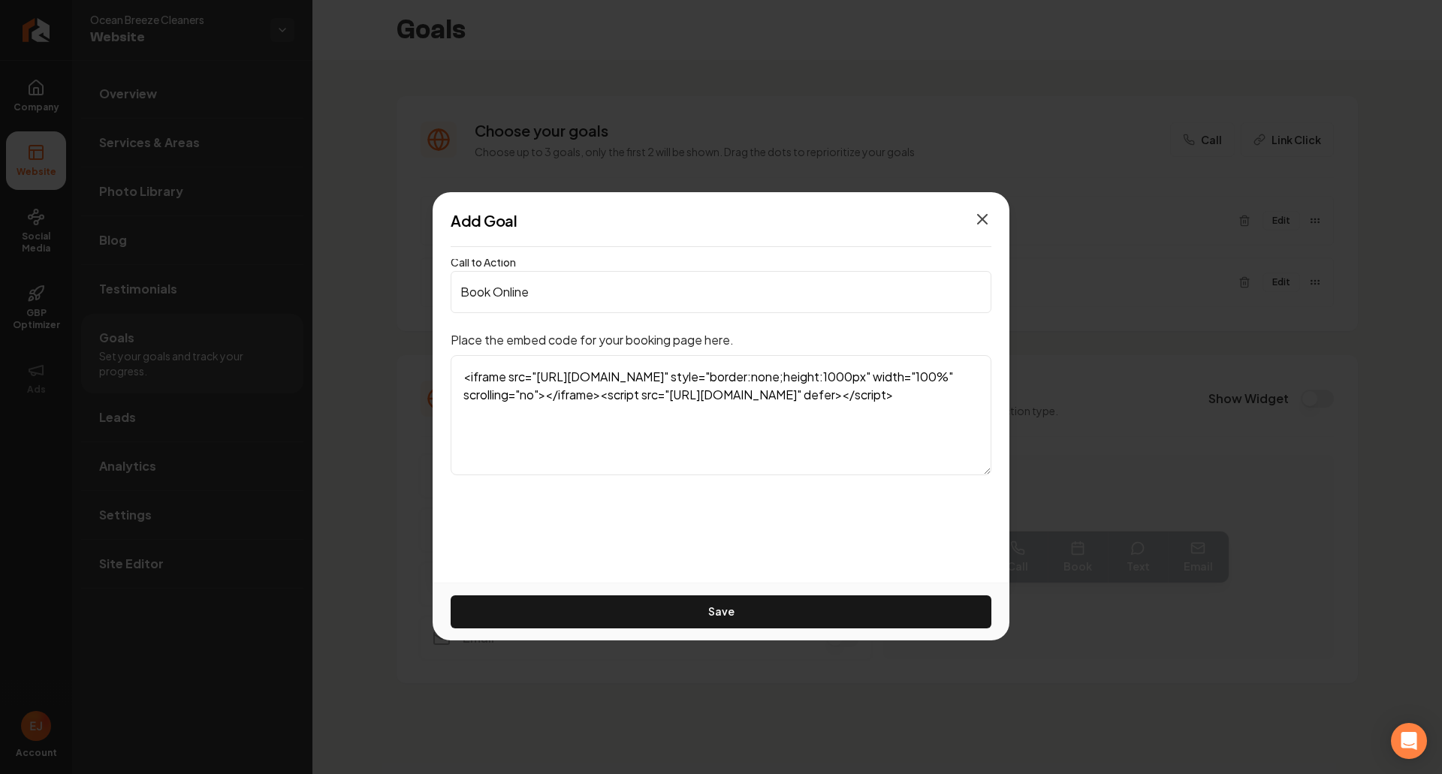
click at [989, 225] on icon "button" at bounding box center [982, 219] width 18 height 18
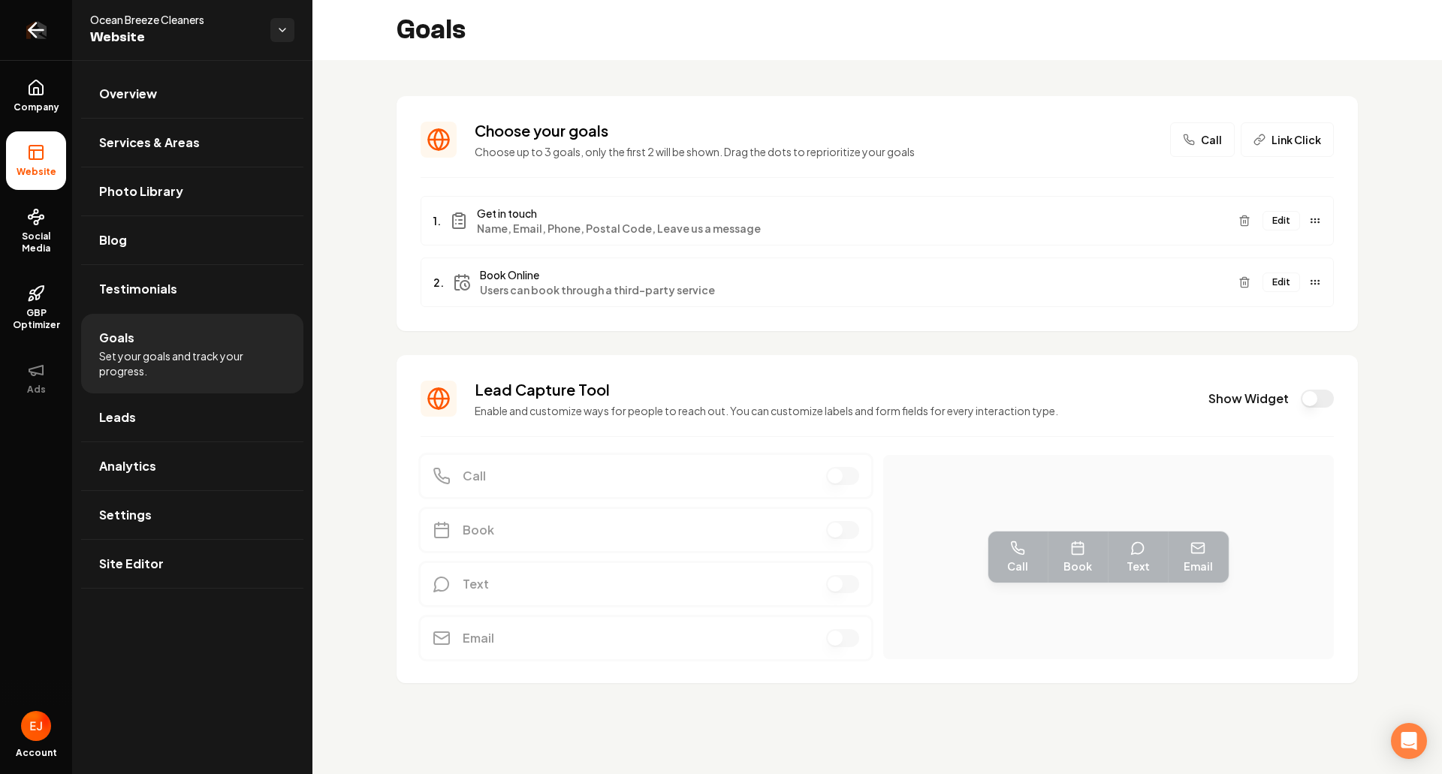
click at [38, 34] on icon "Return to dashboard" at bounding box center [36, 30] width 24 height 24
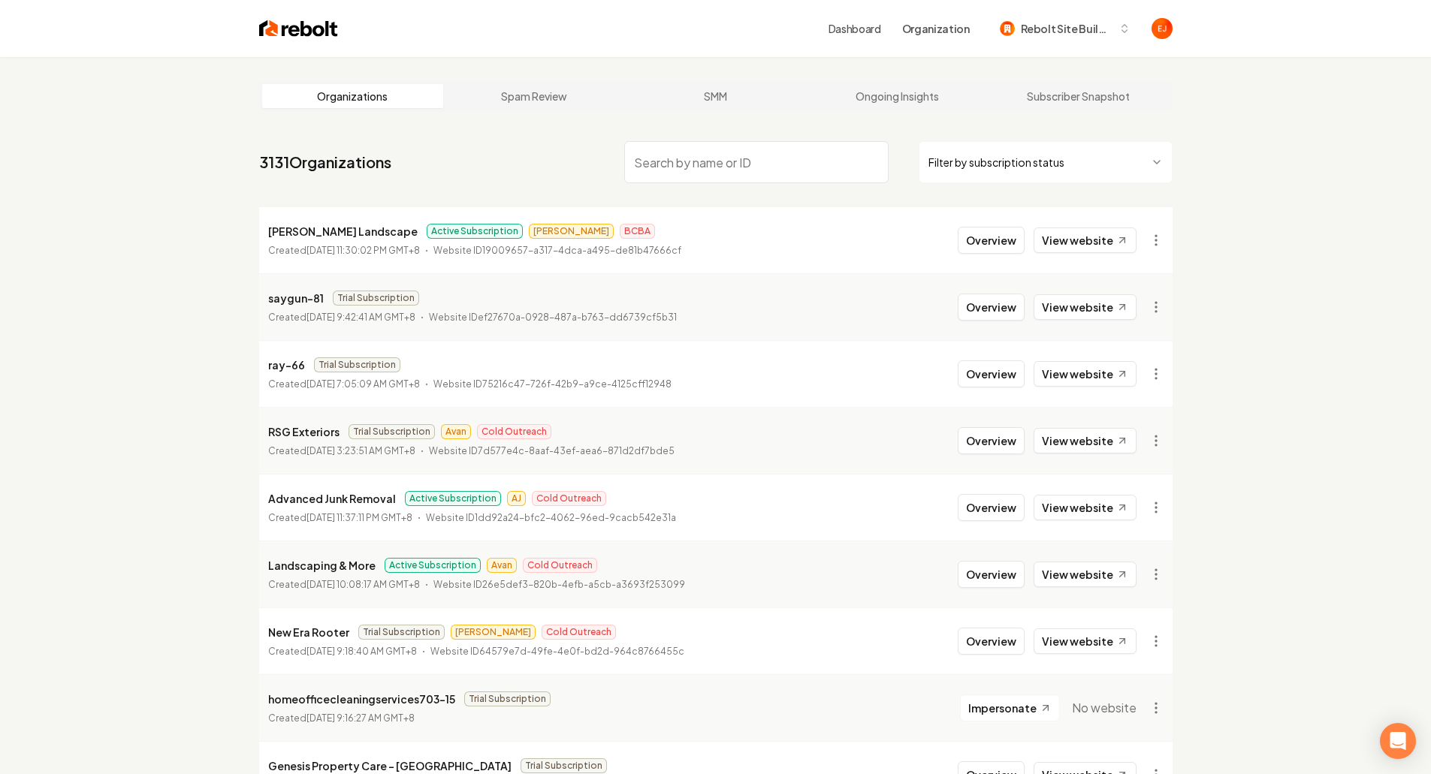
click at [703, 174] on input "search" at bounding box center [756, 162] width 264 height 42
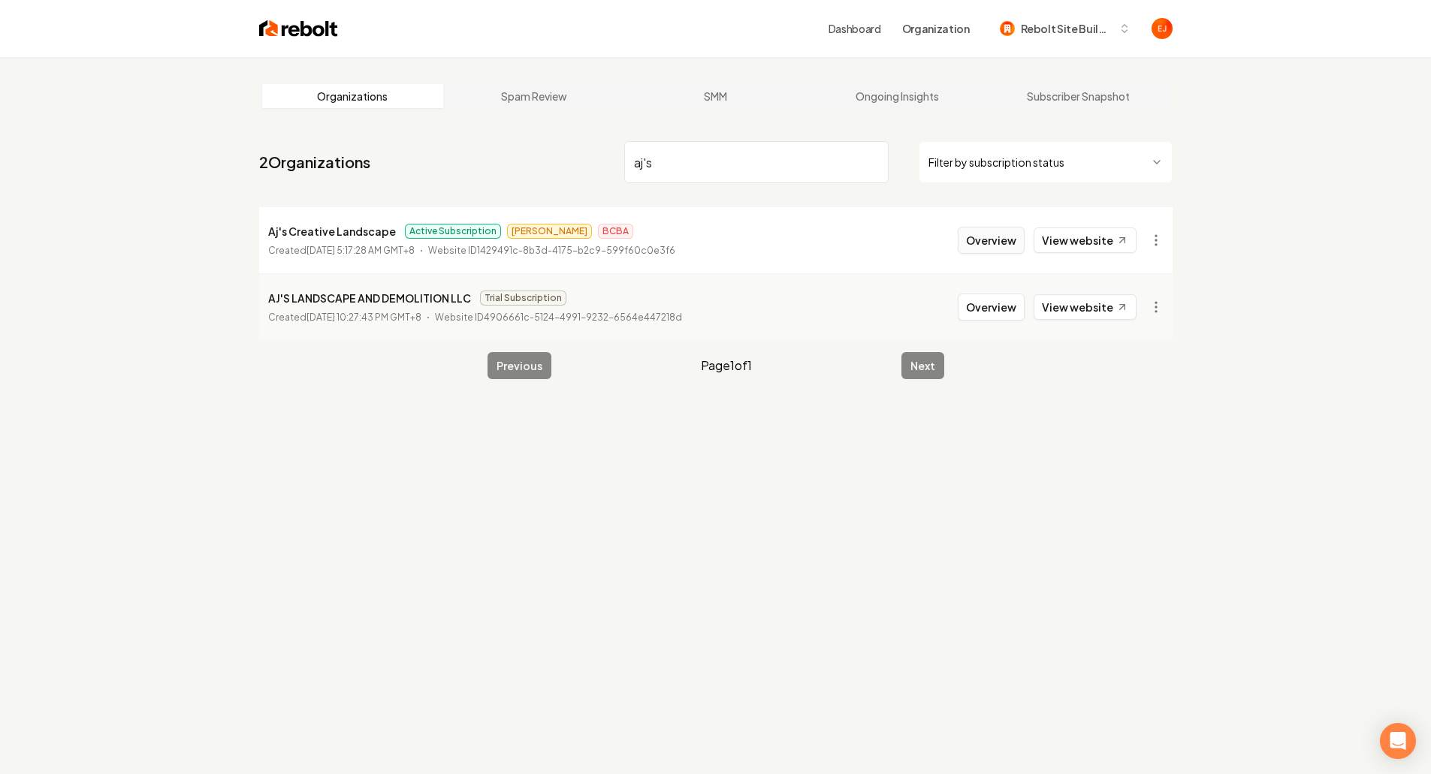
type input "aj's"
click at [982, 251] on button "Overview" at bounding box center [991, 240] width 67 height 27
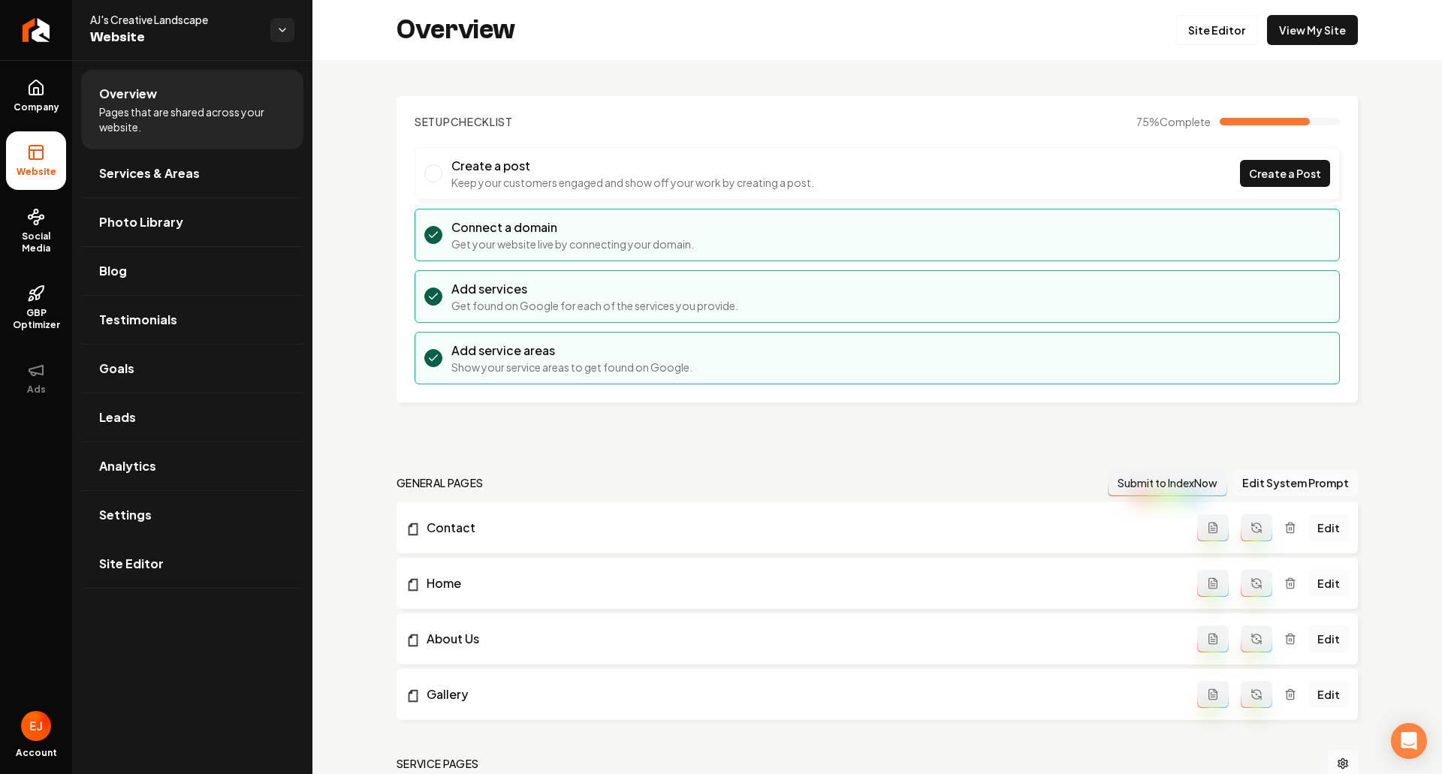
click at [244, 572] on link "Site Editor" at bounding box center [192, 564] width 222 height 48
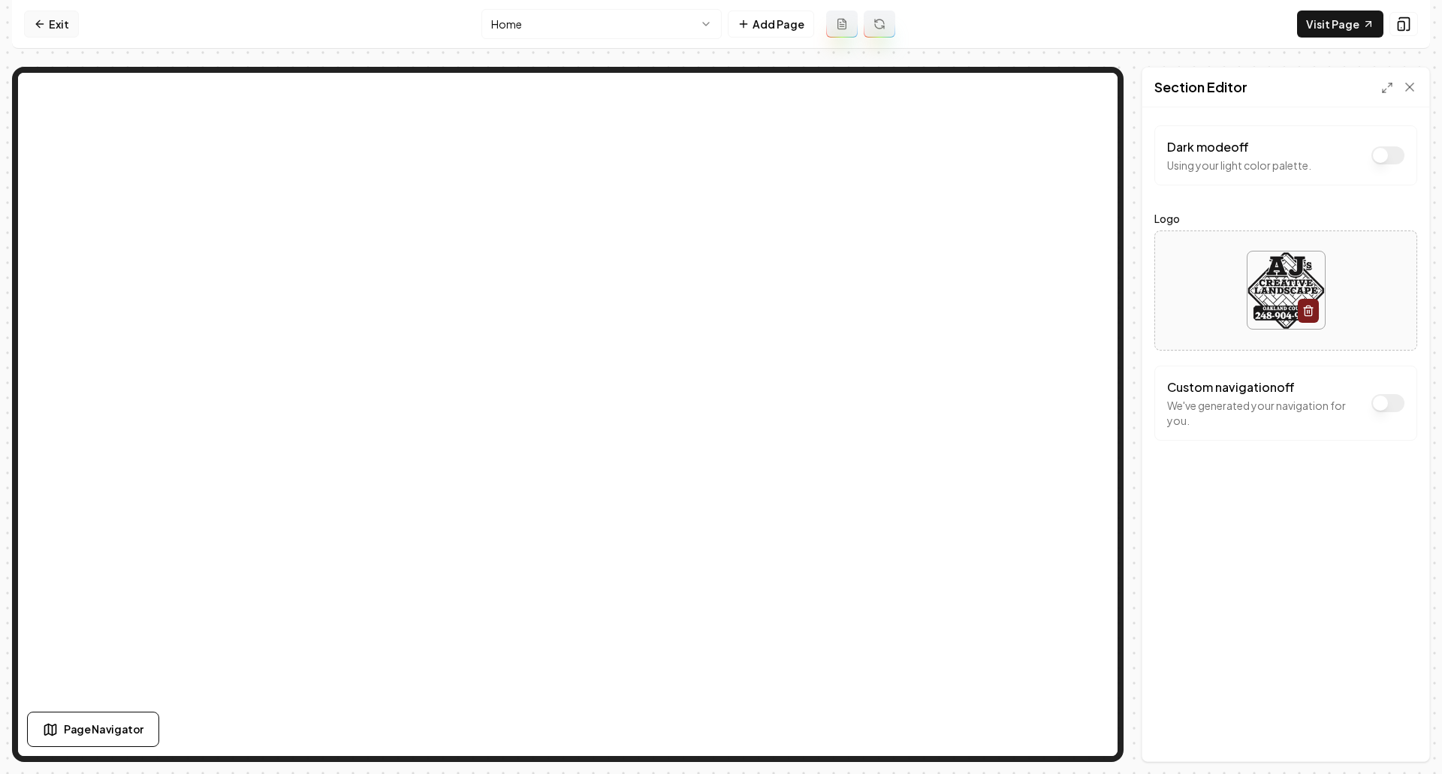
click at [53, 17] on link "Exit" at bounding box center [51, 24] width 55 height 27
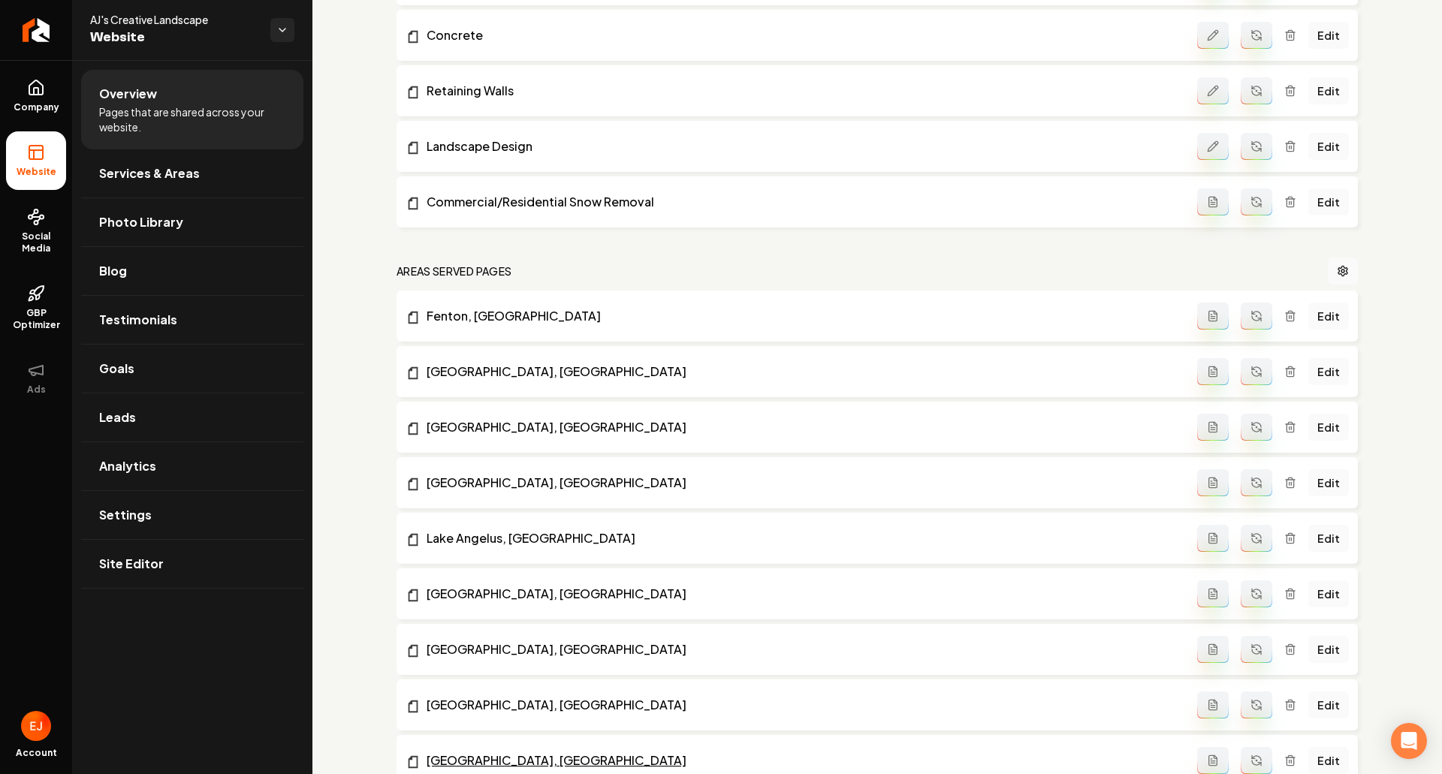
scroll to position [601, 0]
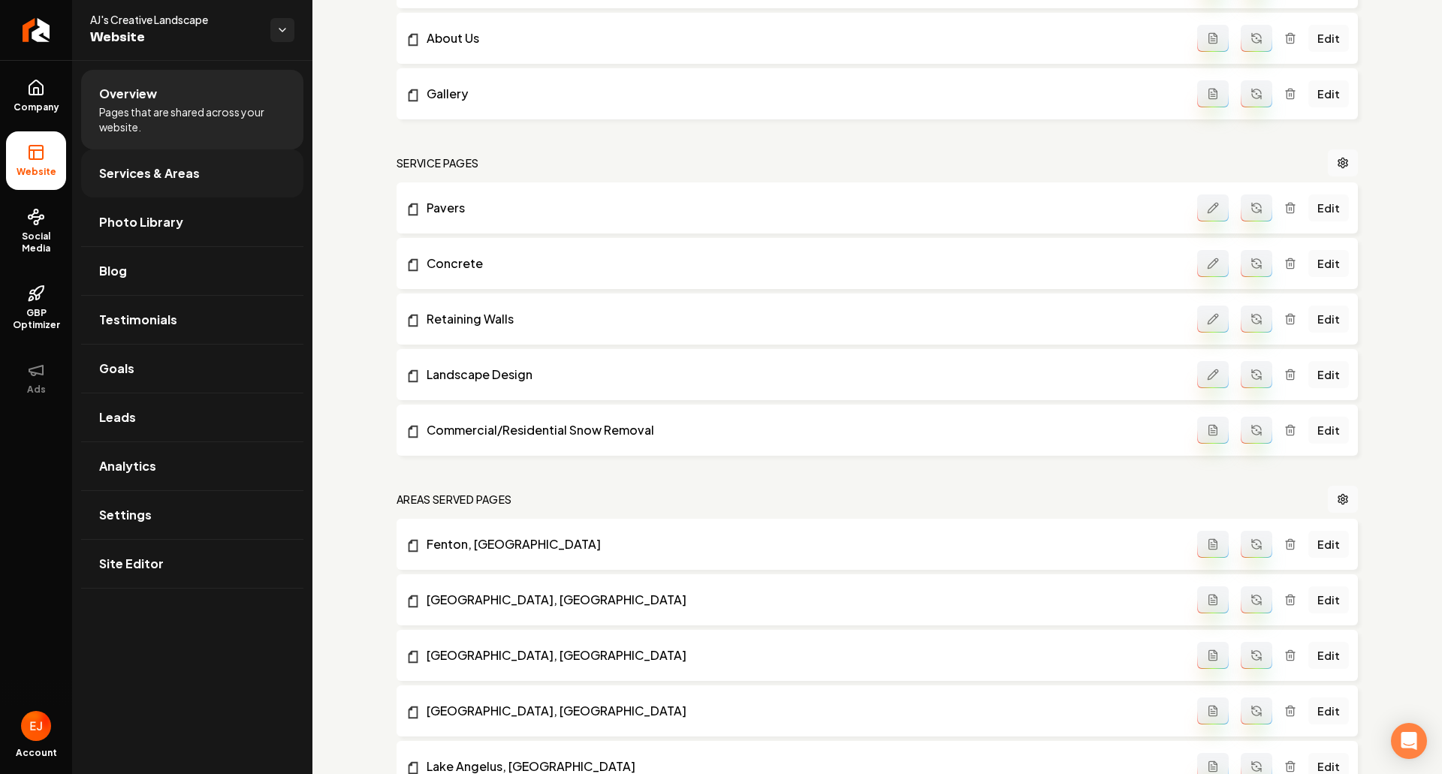
click at [196, 179] on span "Services & Areas" at bounding box center [149, 174] width 101 height 18
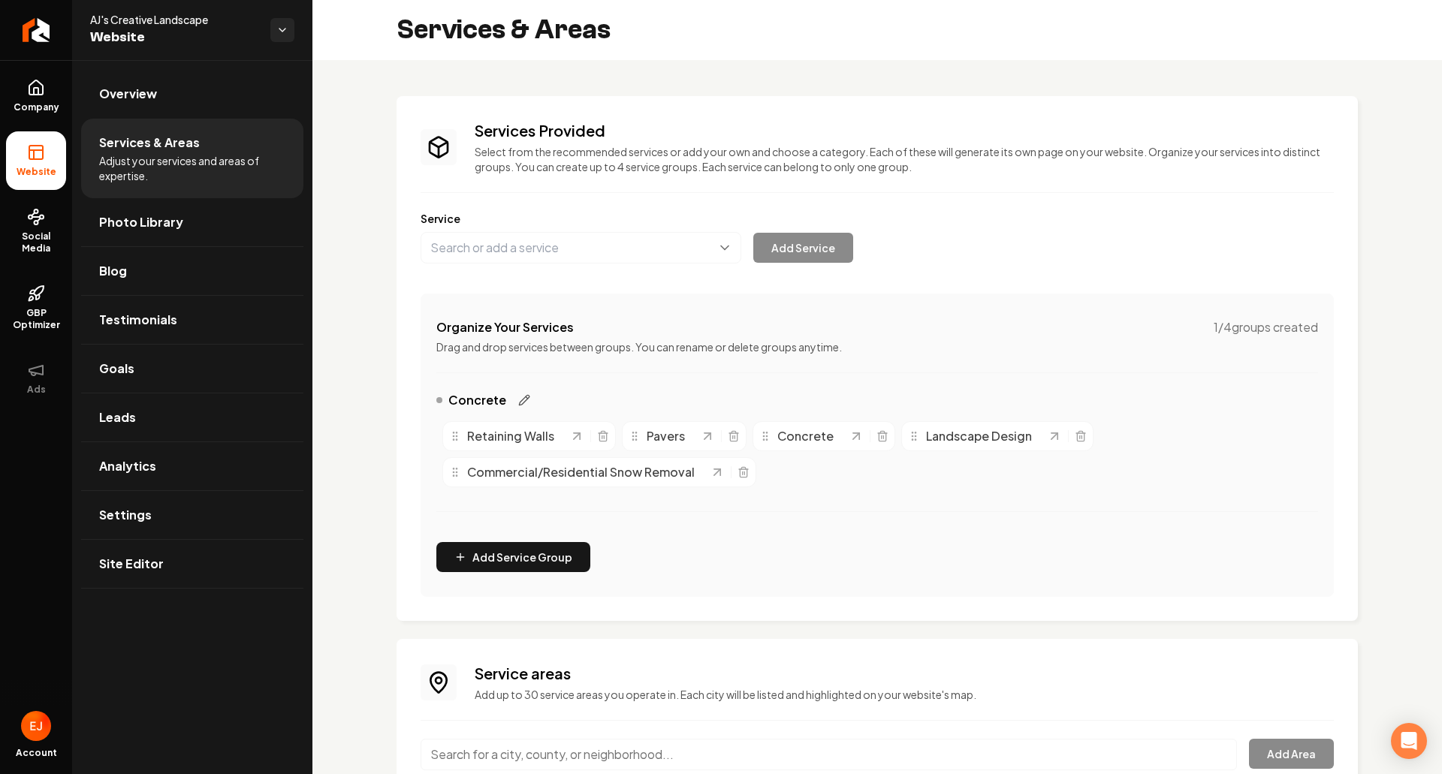
click at [518, 404] on icon "Main content area" at bounding box center [524, 400] width 12 height 12
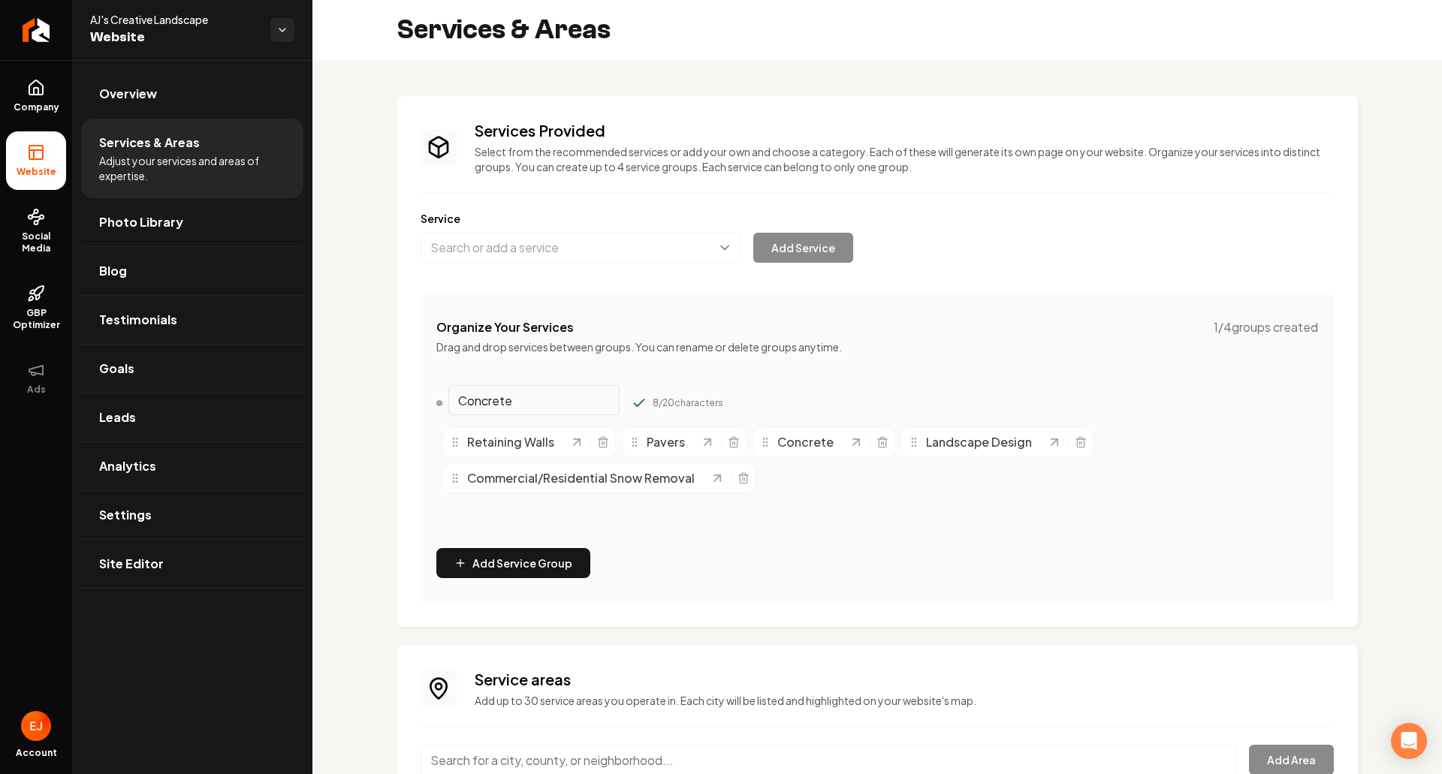
drag, startPoint x: 541, startPoint y: 406, endPoint x: 423, endPoint y: 405, distance: 117.9
click at [423, 405] on div "Organize Your Services 1 / 4 groups created Drag and drop services between grou…" at bounding box center [877, 448] width 913 height 309
type input "Services"
click at [966, 549] on div "Organize Your Services 1 / 4 groups created Drag and drop services between grou…" at bounding box center [877, 448] width 913 height 309
click at [920, 537] on div "Organize Your Services 1 / 4 groups created Drag and drop services between grou…" at bounding box center [877, 448] width 913 height 309
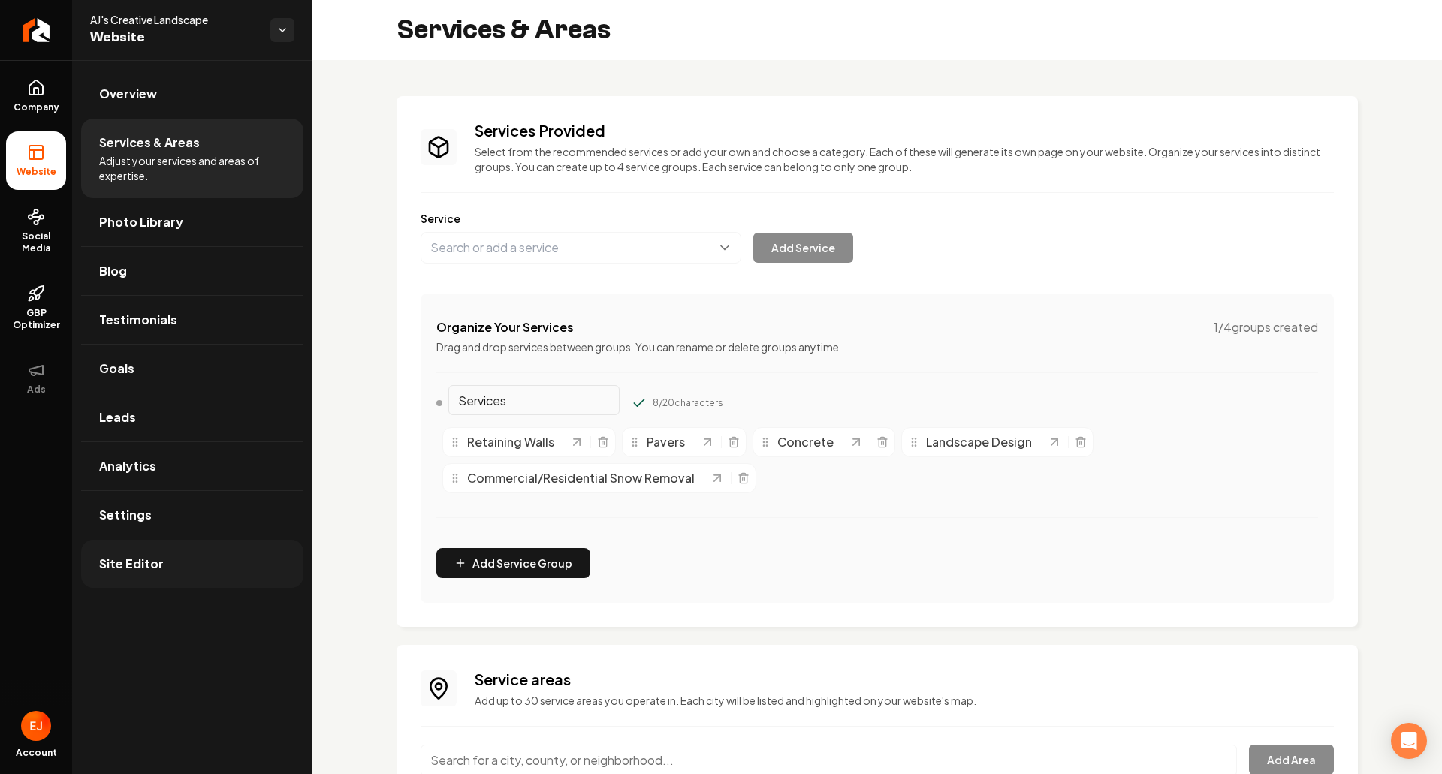
click at [153, 564] on span "Site Editor" at bounding box center [131, 564] width 65 height 18
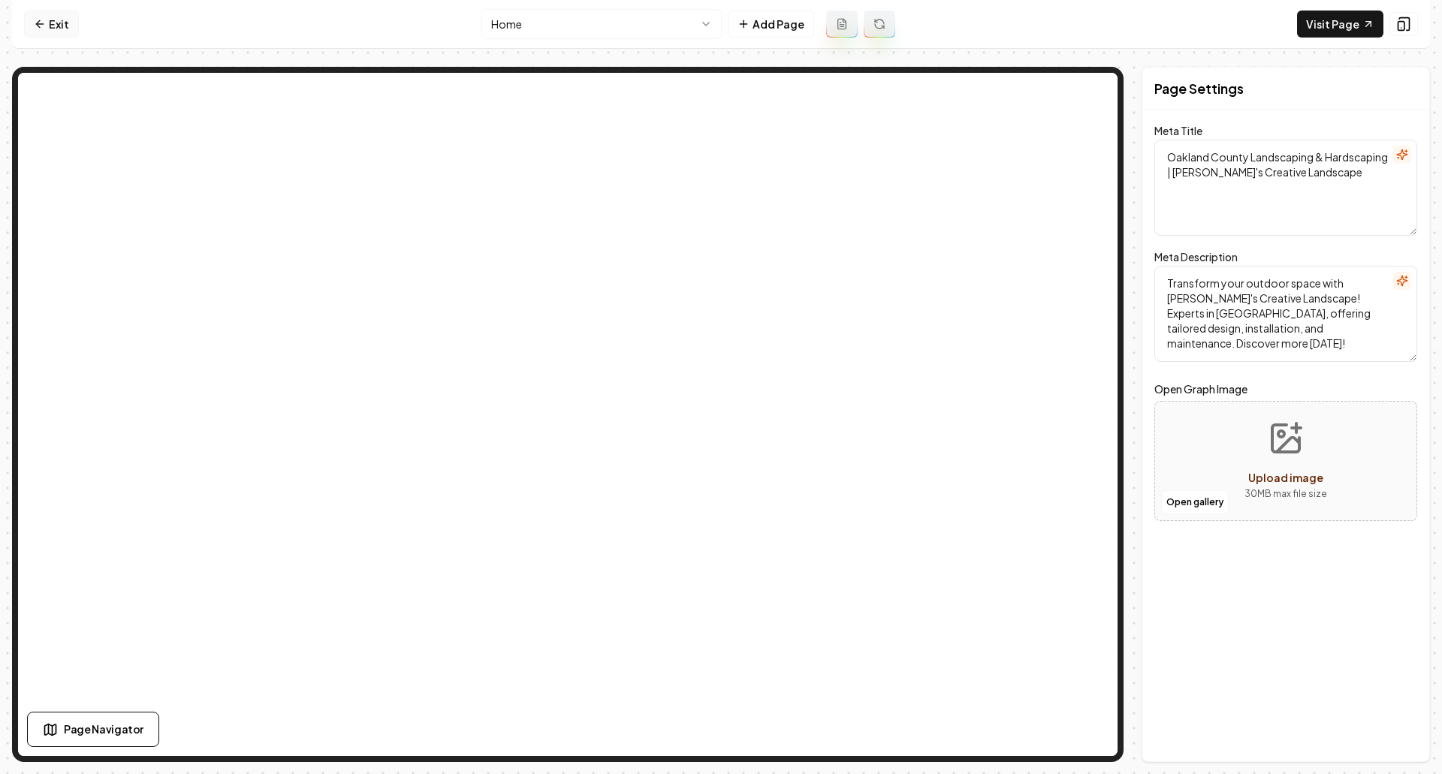
click at [53, 26] on link "Exit" at bounding box center [51, 24] width 55 height 27
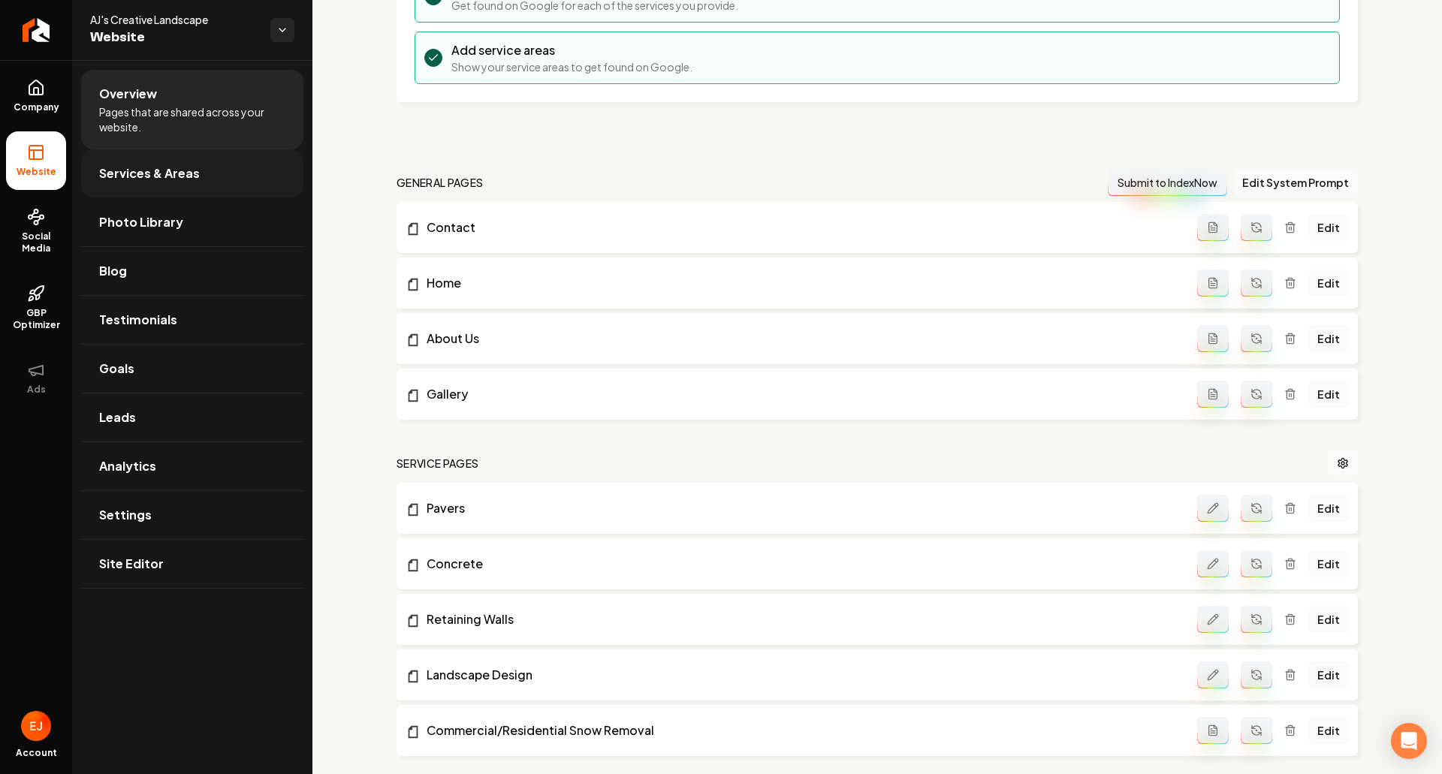
click at [204, 188] on link "Services & Areas" at bounding box center [192, 173] width 222 height 48
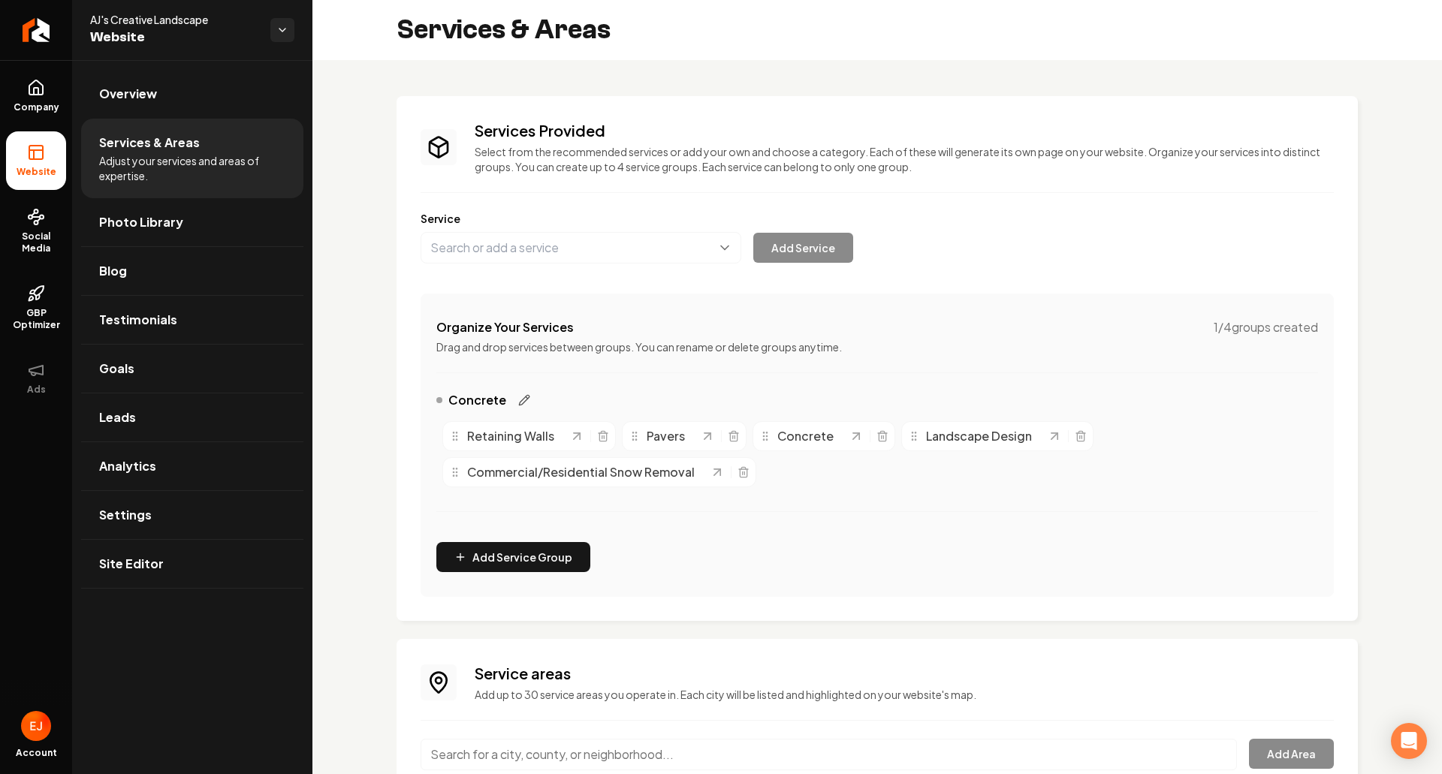
click at [521, 403] on icon "Main content area" at bounding box center [524, 400] width 10 height 10
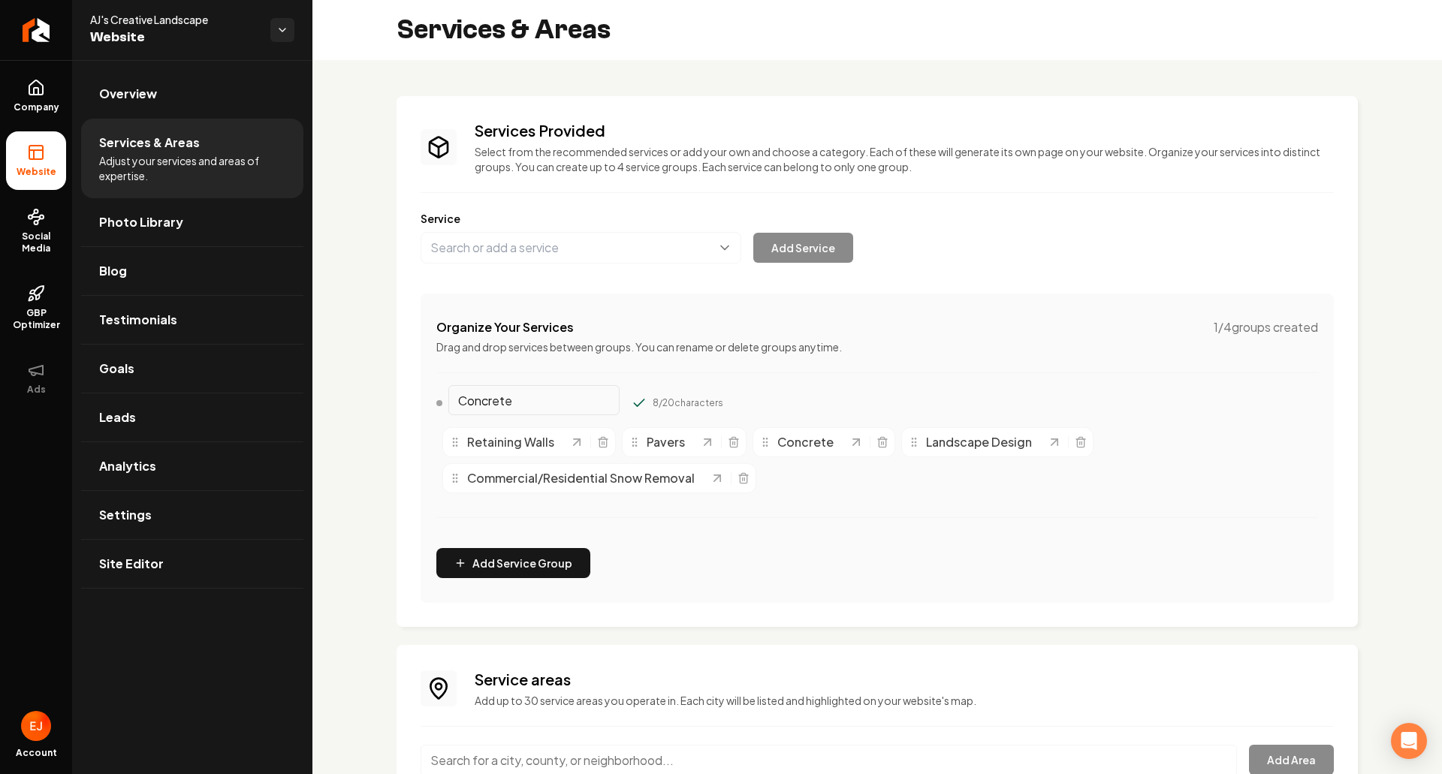
click at [508, 403] on input "Concrete" at bounding box center [533, 400] width 171 height 30
drag, startPoint x: 482, startPoint y: 395, endPoint x: 433, endPoint y: 393, distance: 48.9
click at [434, 393] on div "Organize Your Services 1 / 4 groups created Drag and drop services between grou…" at bounding box center [877, 448] width 913 height 309
type input "Services"
click at [632, 396] on button "Main content area" at bounding box center [639, 403] width 15 height 15
